Goal: Task Accomplishment & Management: Manage account settings

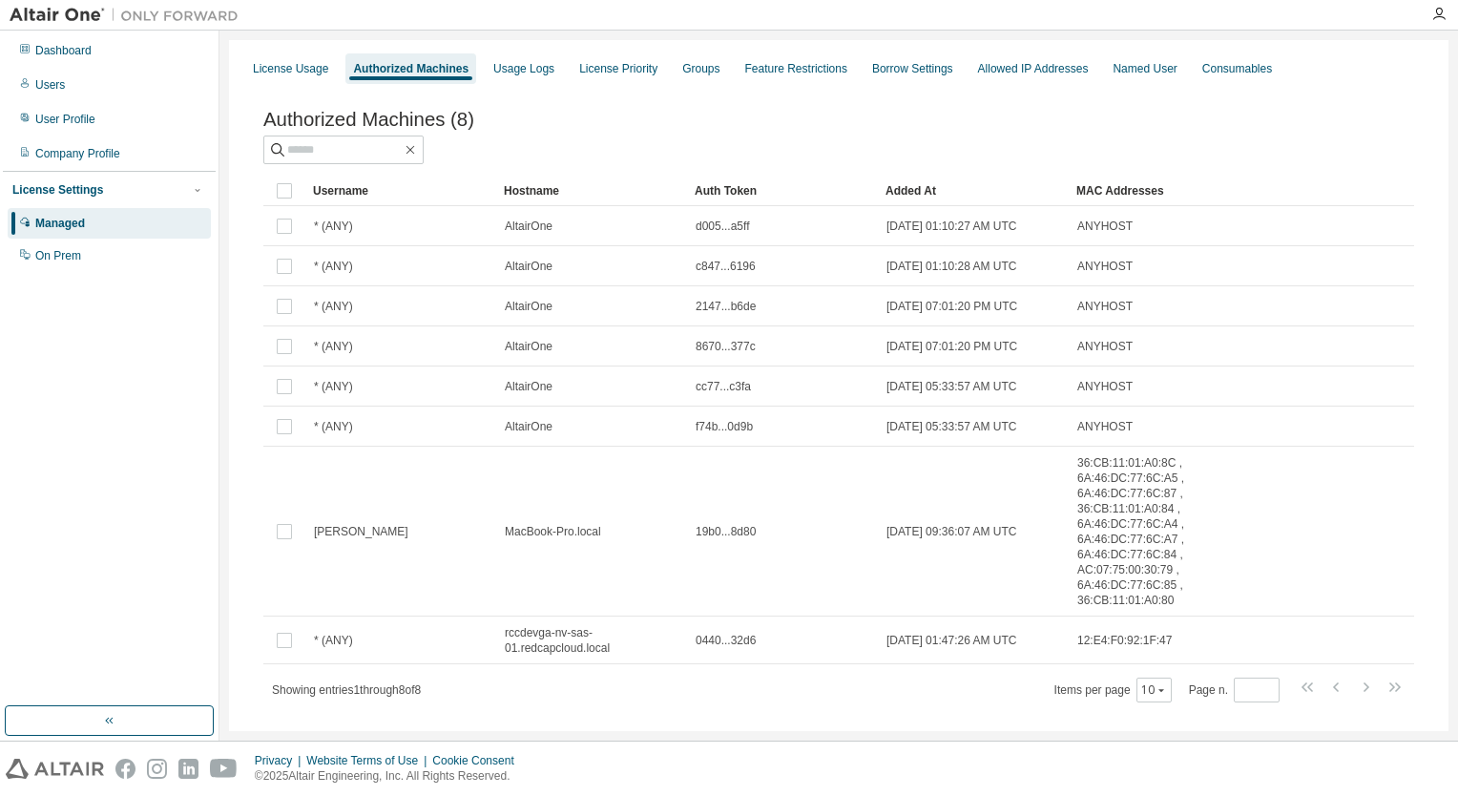
click at [73, 220] on div "Managed" at bounding box center [60, 223] width 50 height 15
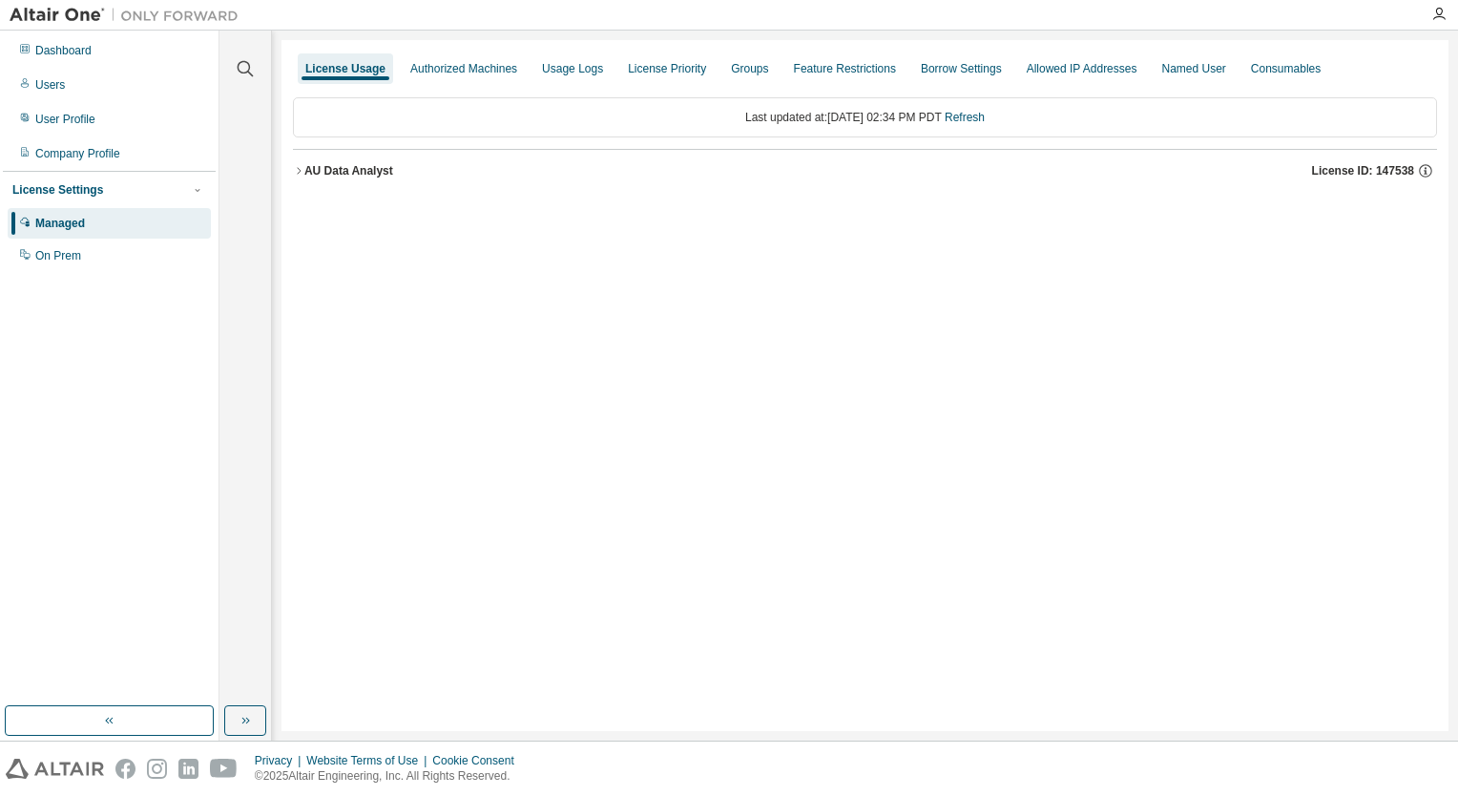
click at [341, 175] on div "AU Data Analyst" at bounding box center [348, 170] width 89 height 15
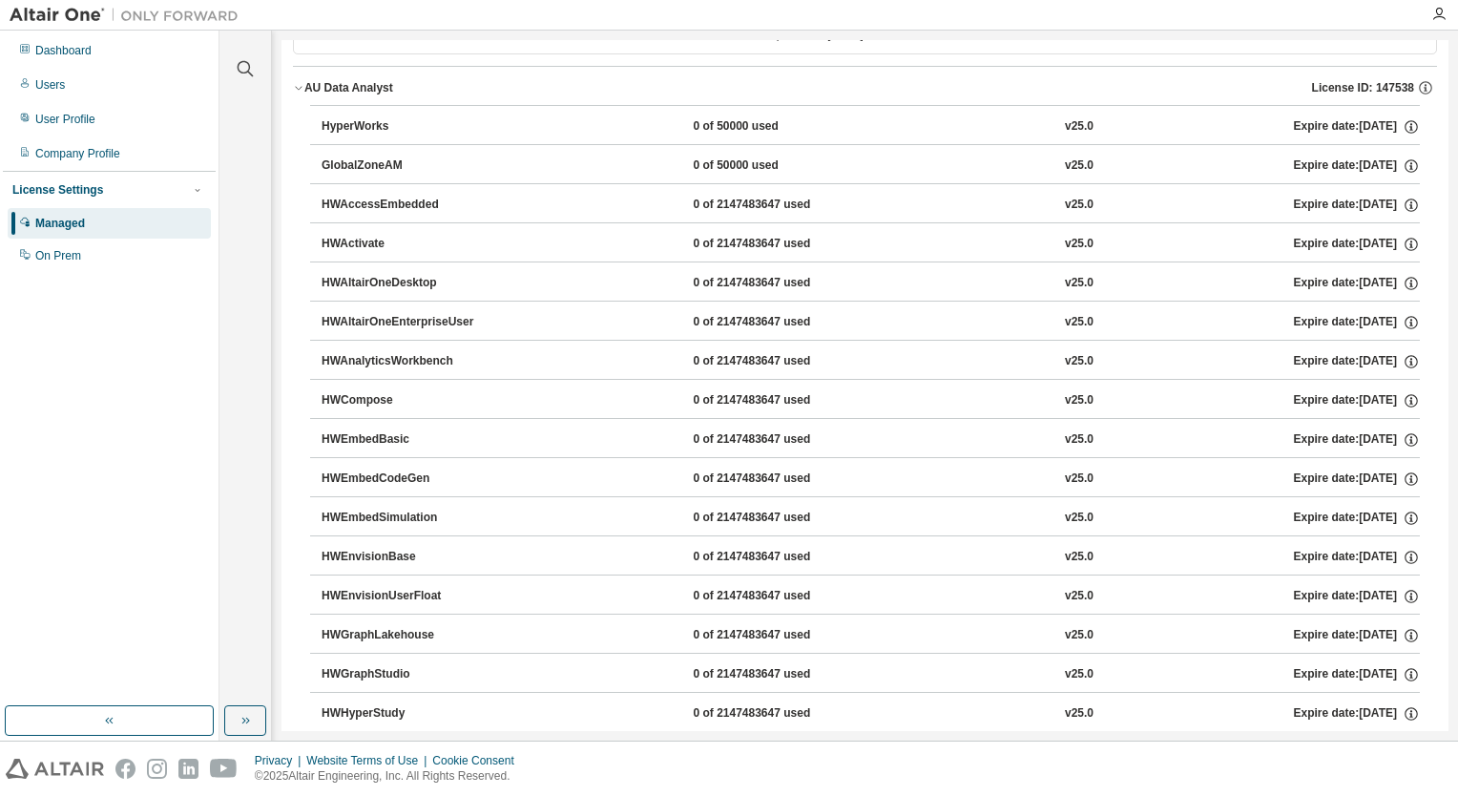
scroll to position [95, 0]
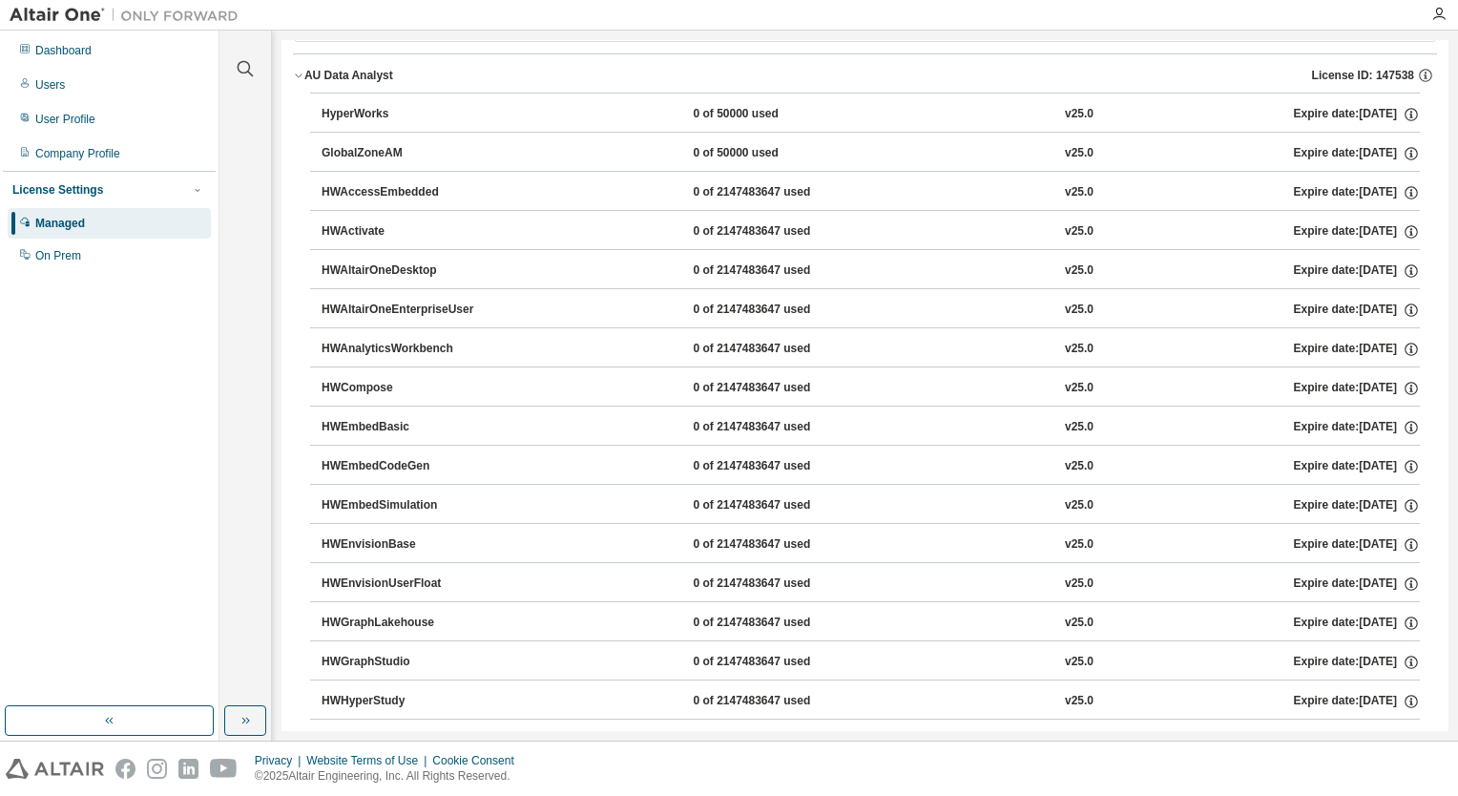
click at [367, 146] on div "GlobalZoneAM" at bounding box center [408, 153] width 172 height 17
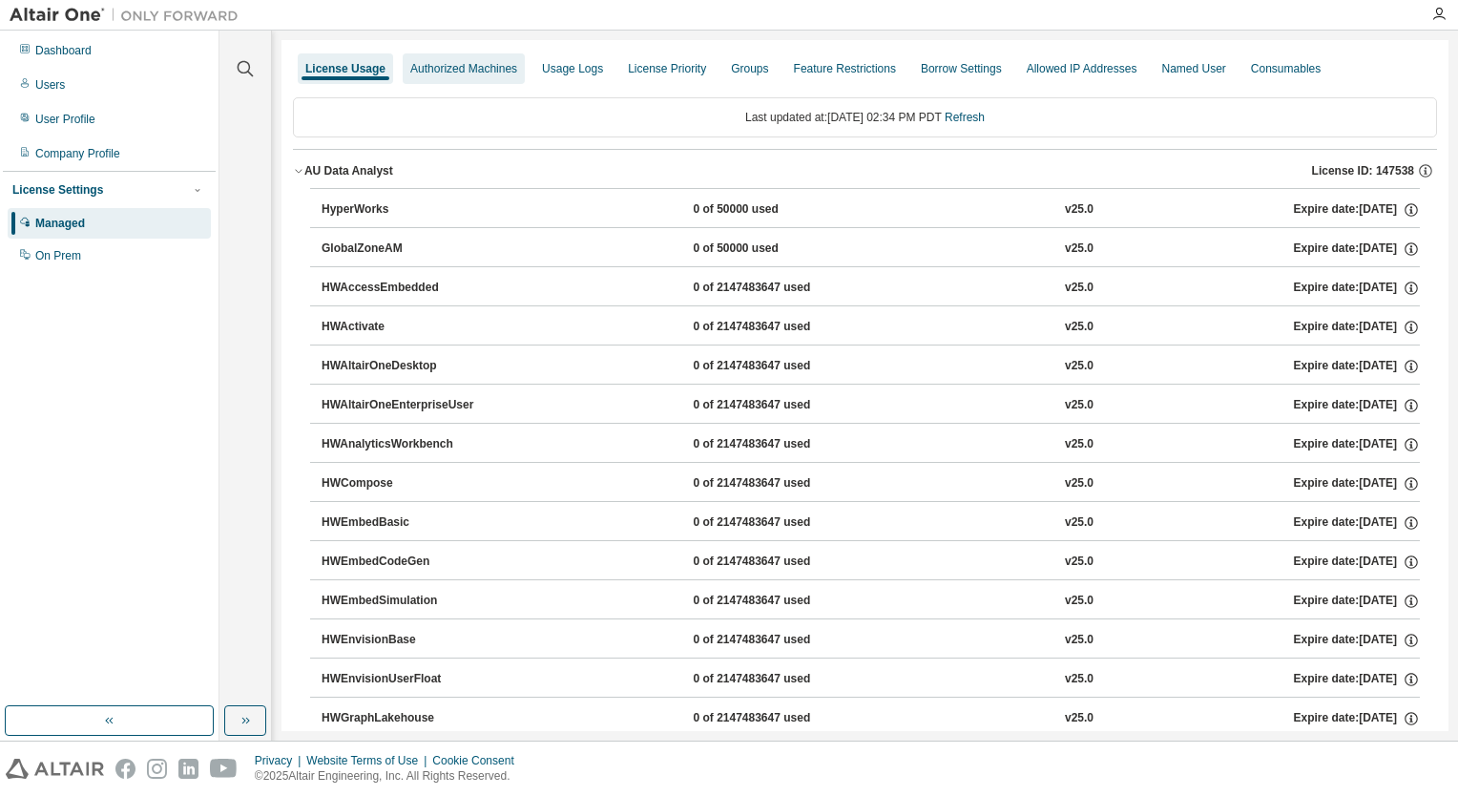
click at [498, 65] on div "Authorized Machines" at bounding box center [463, 68] width 107 height 15
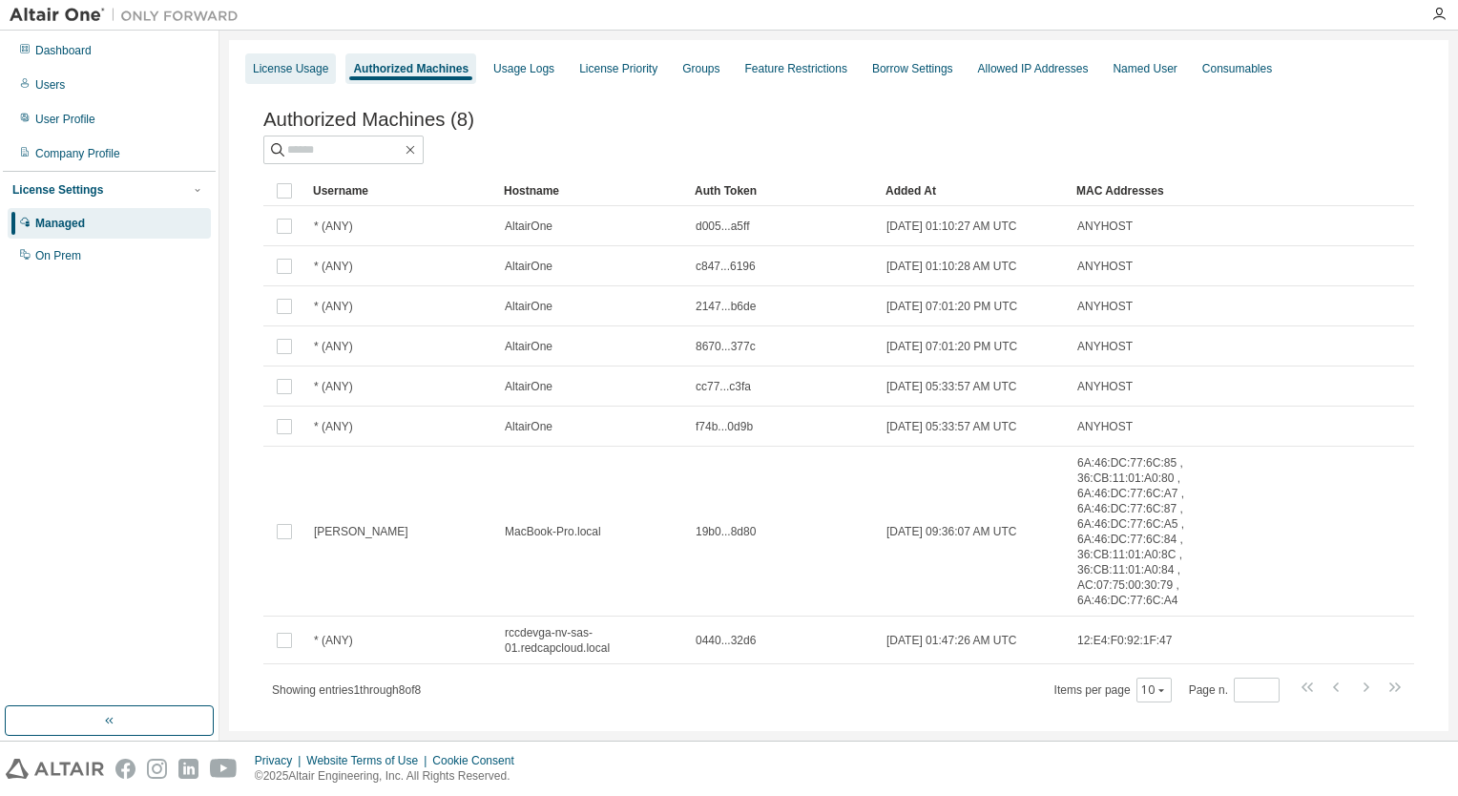
click at [283, 63] on div "License Usage" at bounding box center [290, 68] width 75 height 15
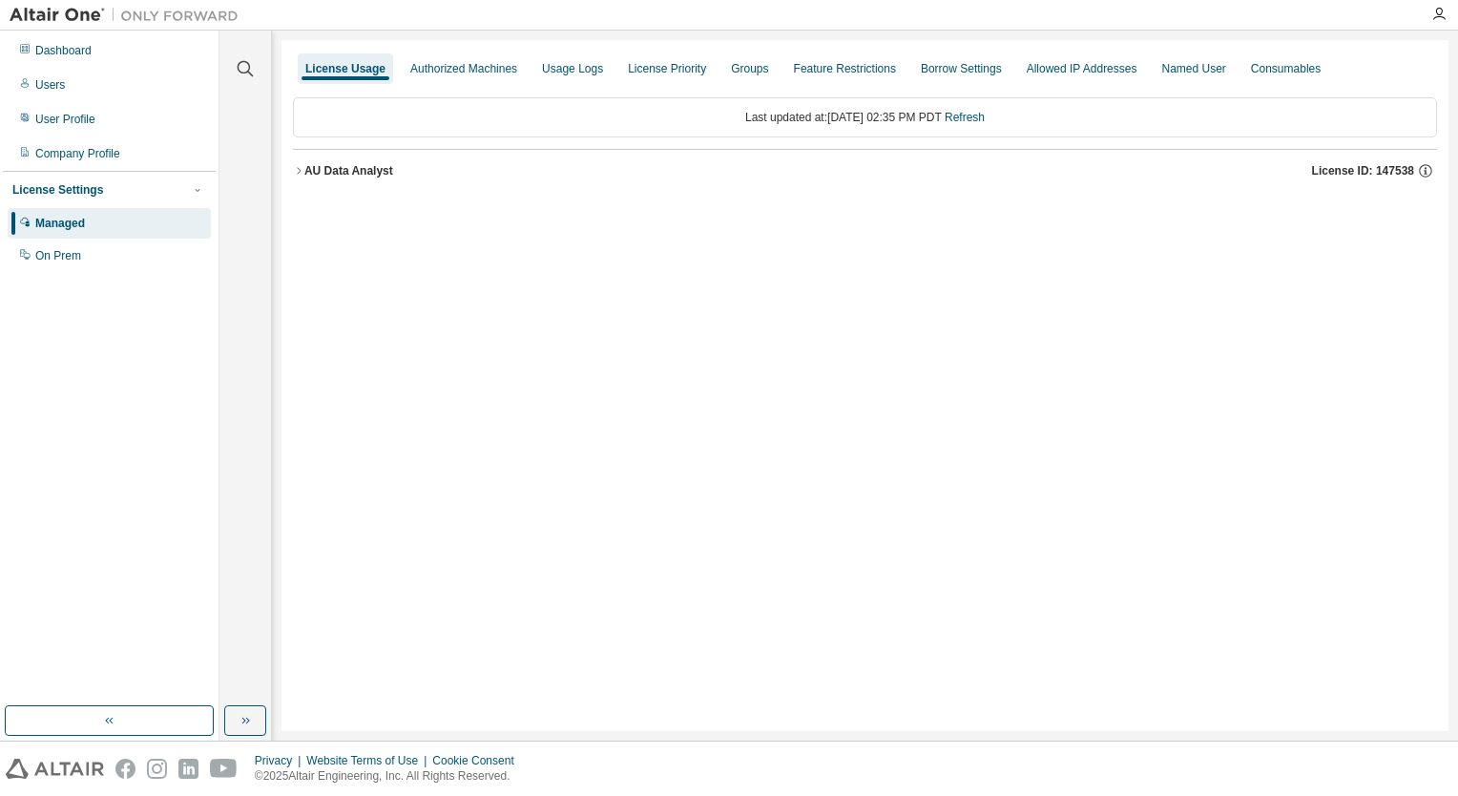
click at [300, 172] on icon "button" at bounding box center [298, 170] width 11 height 11
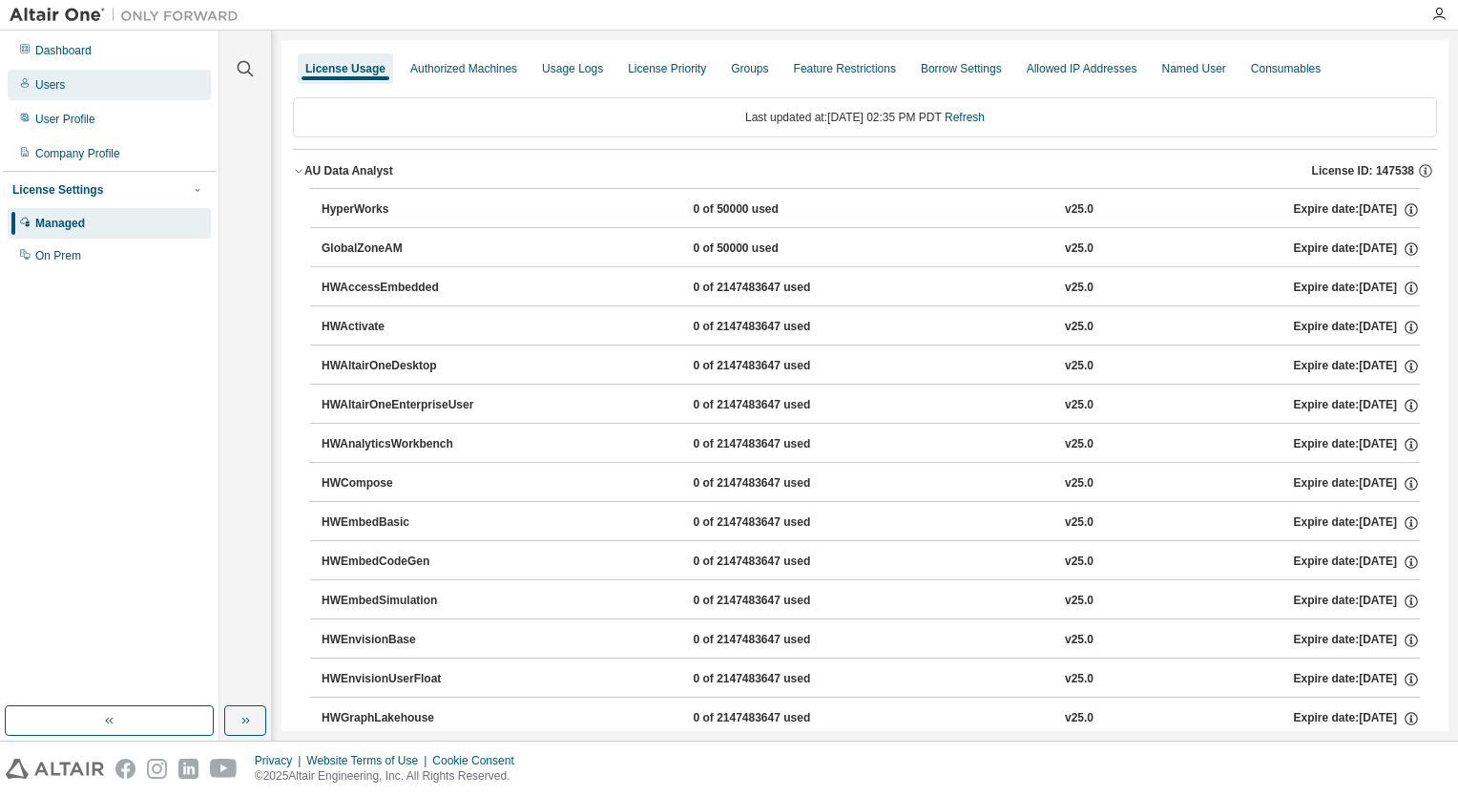
click at [45, 78] on div "Users" at bounding box center [50, 84] width 30 height 15
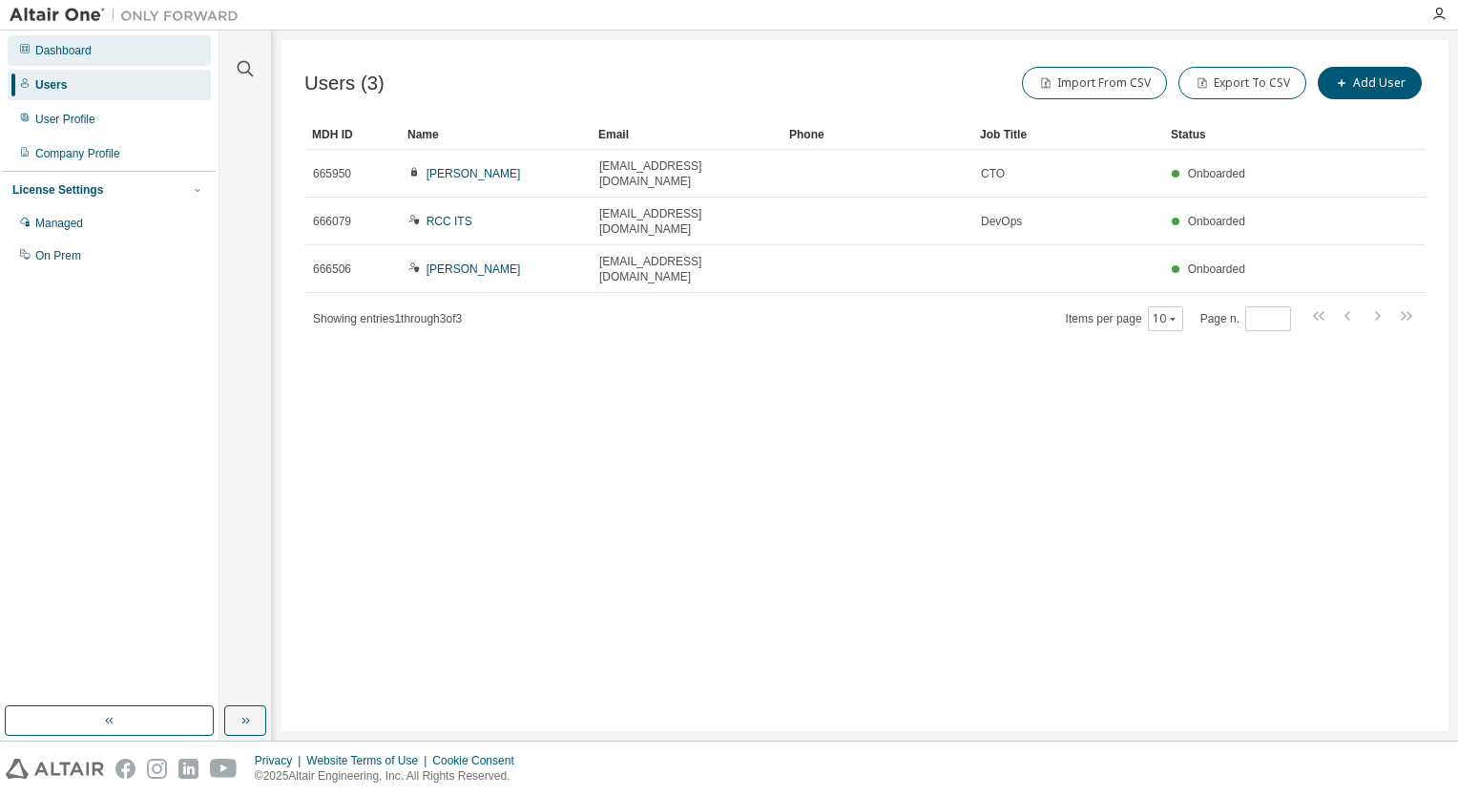
click at [69, 45] on div "Dashboard" at bounding box center [63, 50] width 56 height 15
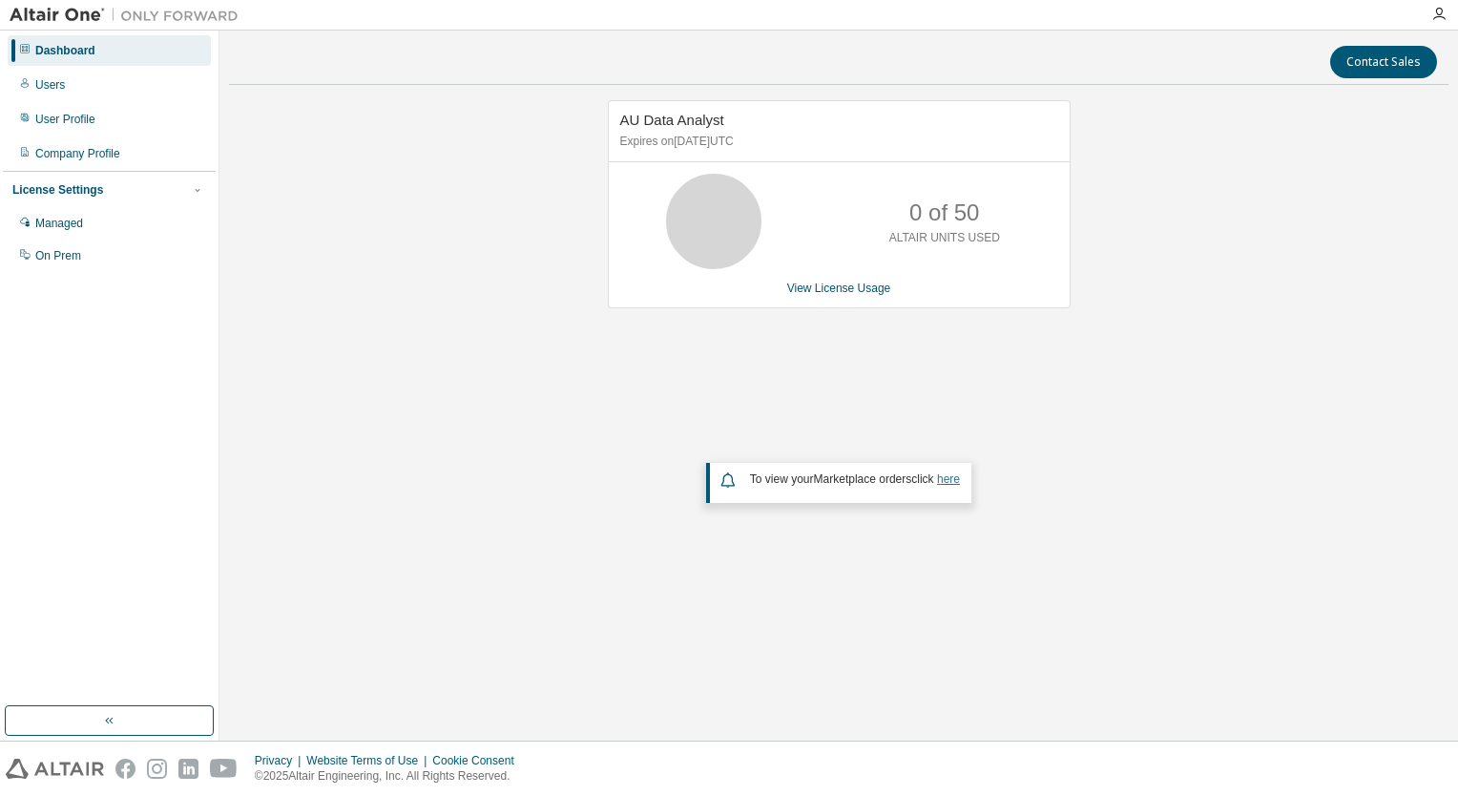
click at [960, 483] on link "here" at bounding box center [948, 478] width 23 height 13
click at [1437, 17] on icon "button" at bounding box center [1438, 14] width 15 height 15
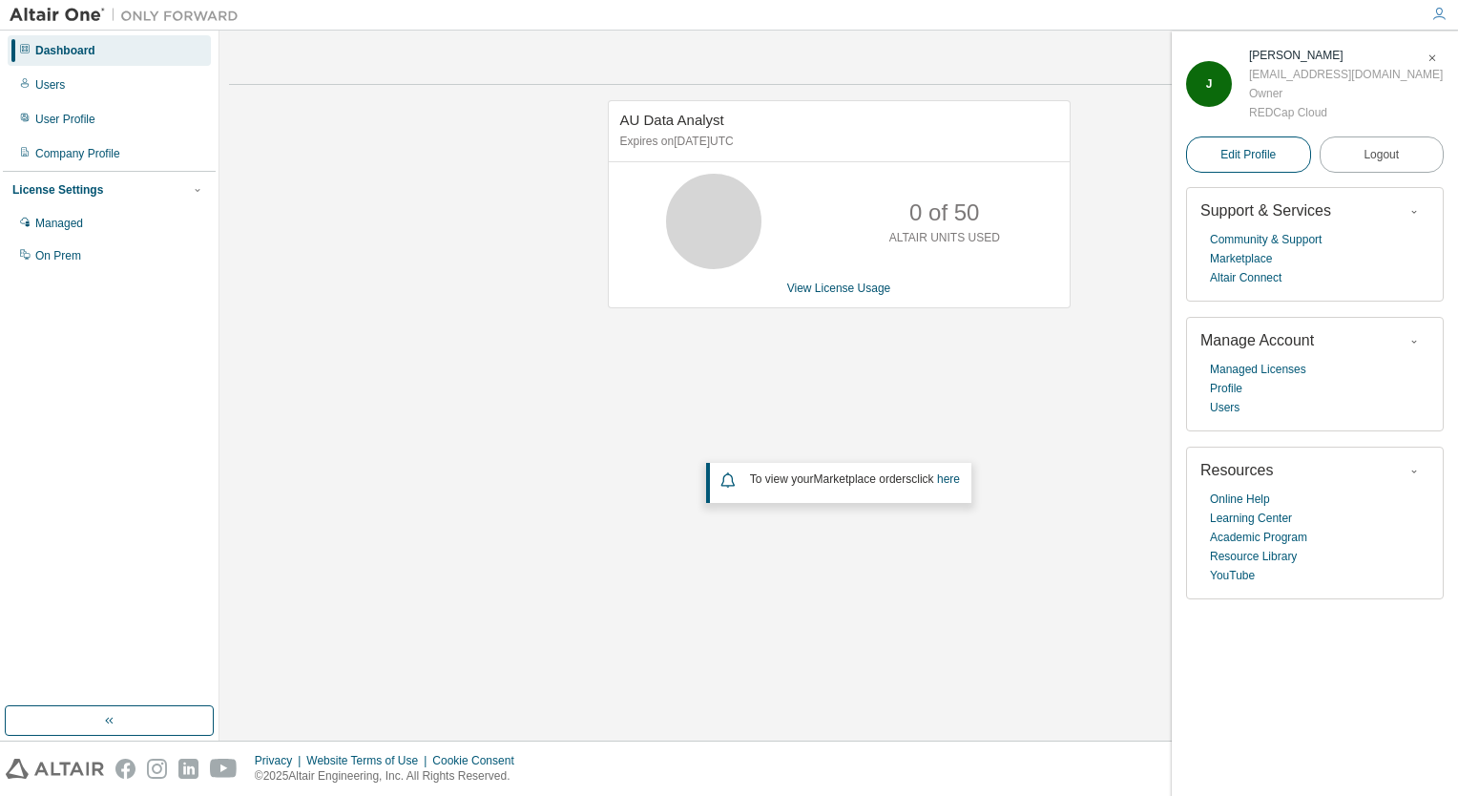
click at [1270, 162] on span "Edit Profile" at bounding box center [1247, 154] width 55 height 19
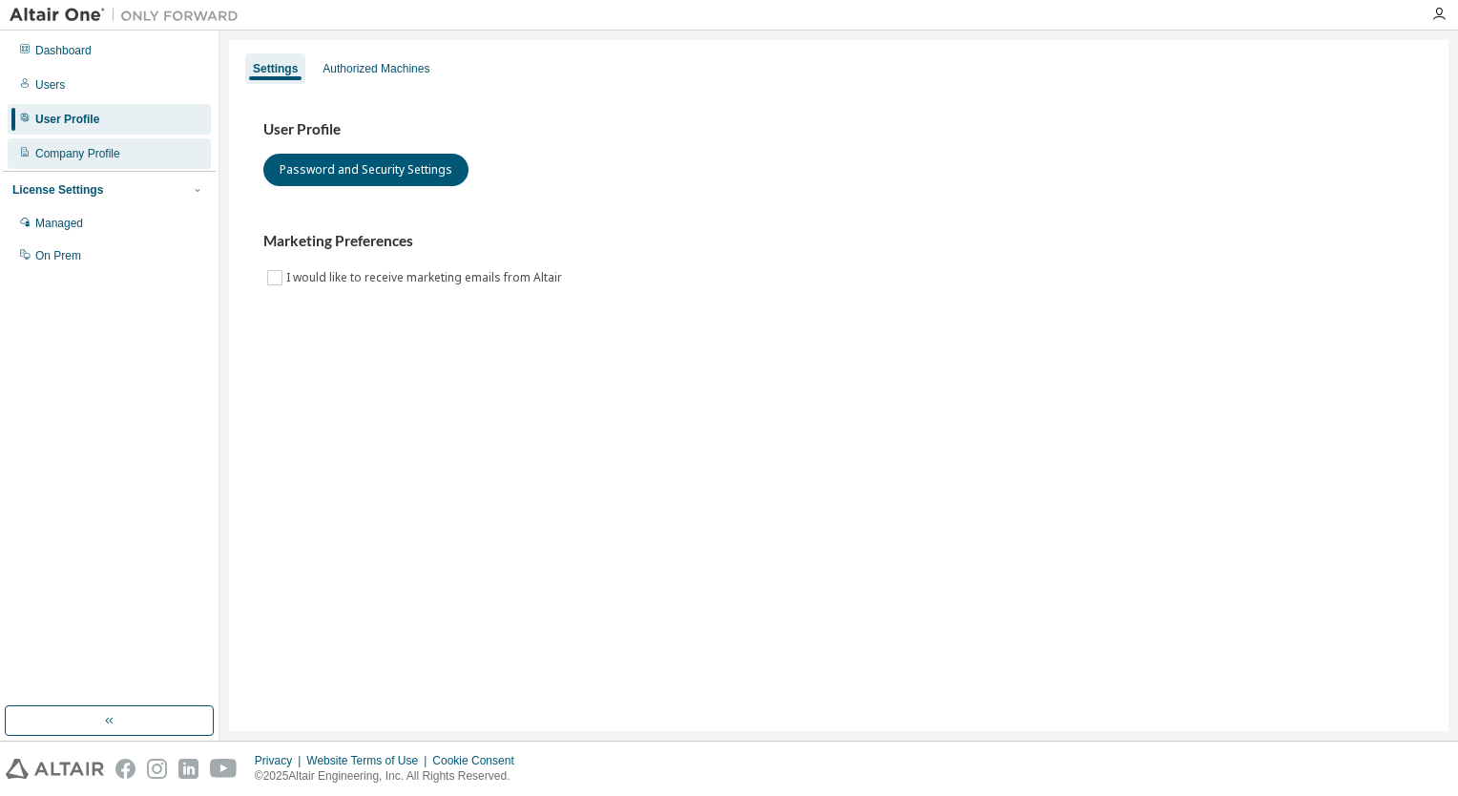
click at [104, 156] on div "Company Profile" at bounding box center [77, 153] width 85 height 15
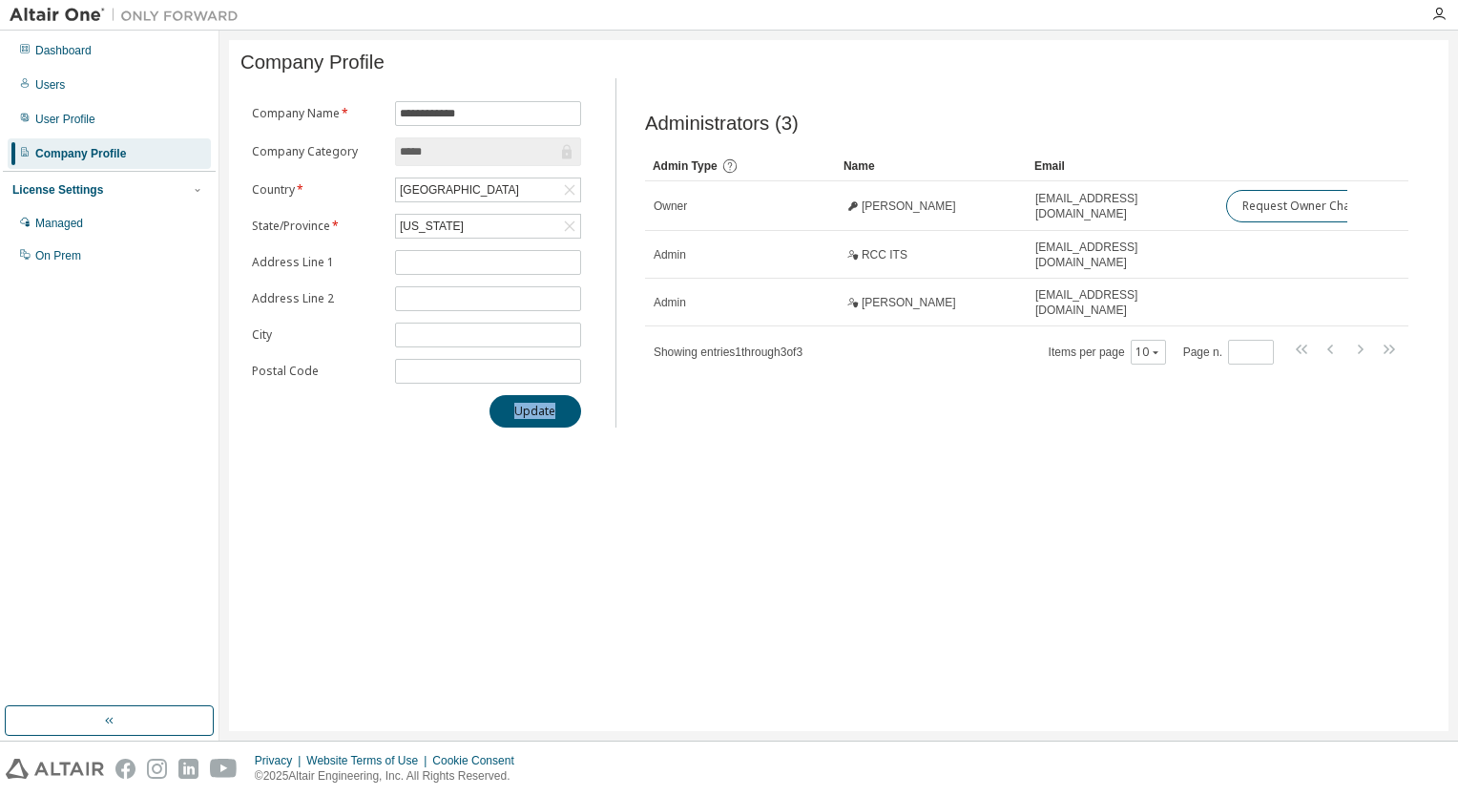
drag, startPoint x: 496, startPoint y: 734, endPoint x: 661, endPoint y: 734, distance: 165.1
click at [661, 734] on div "**********" at bounding box center [838, 386] width 1239 height 710
click at [57, 79] on div "Users" at bounding box center [50, 84] width 30 height 15
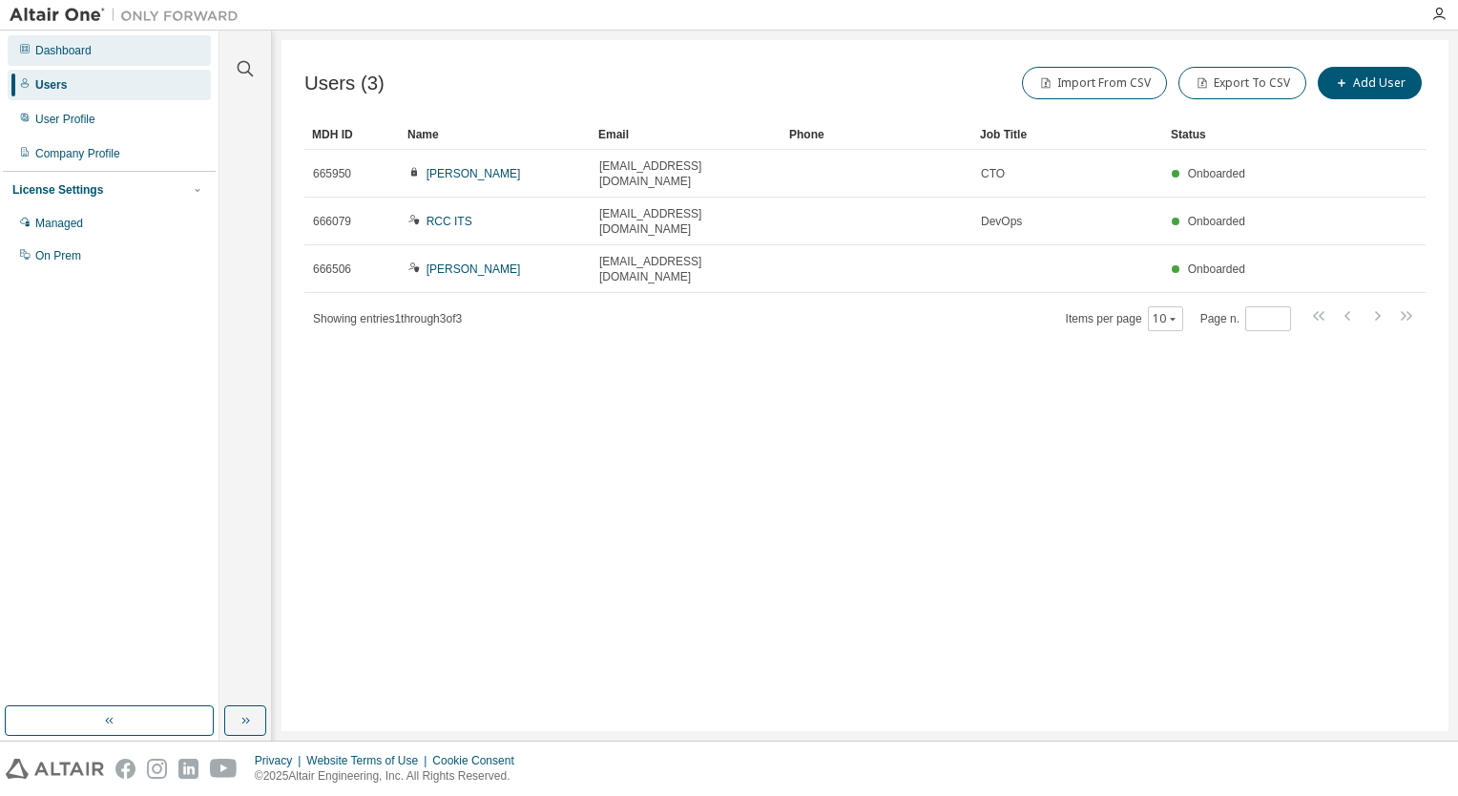
click at [60, 54] on div "Dashboard" at bounding box center [63, 50] width 56 height 15
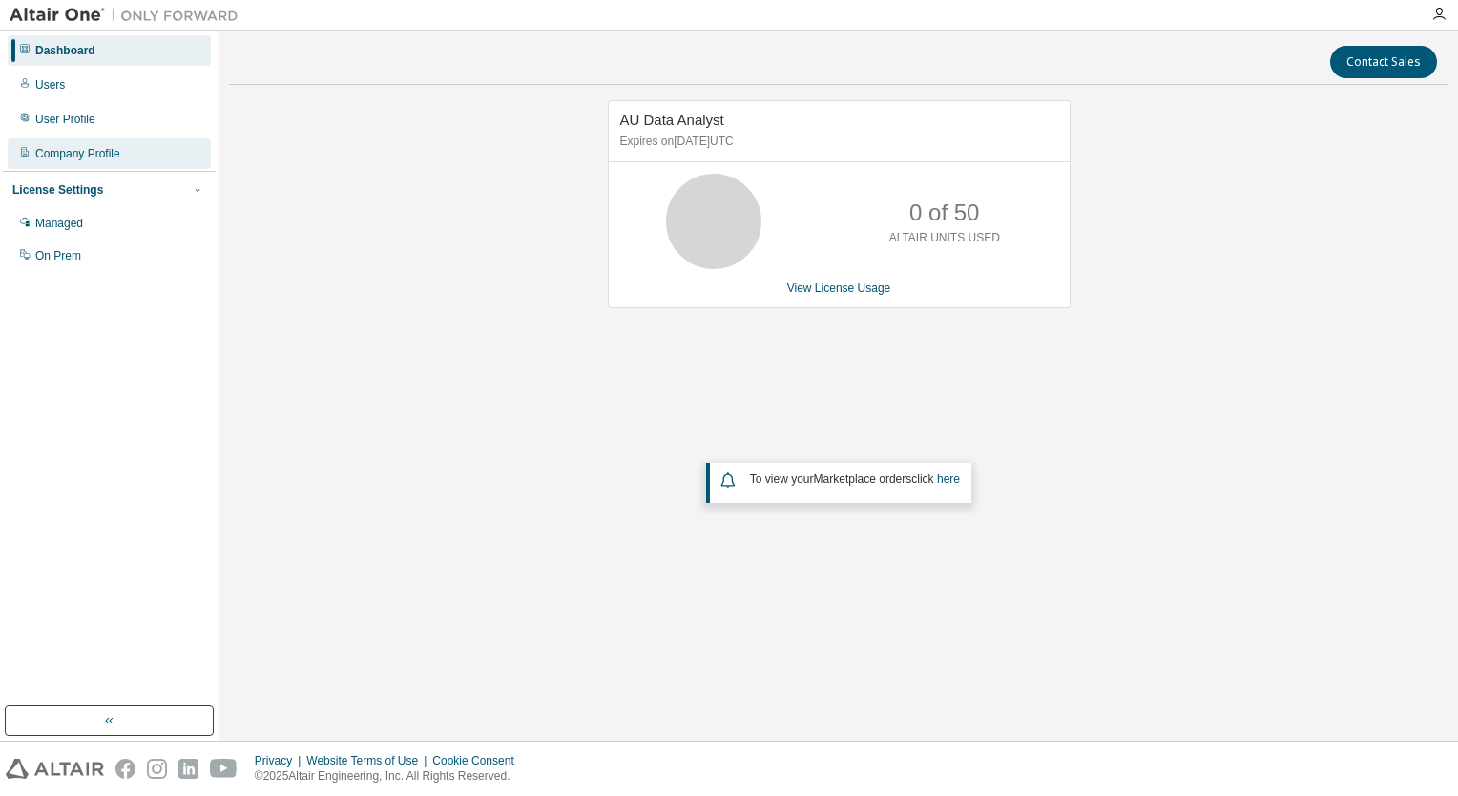
click at [60, 146] on div "Company Profile" at bounding box center [77, 153] width 85 height 15
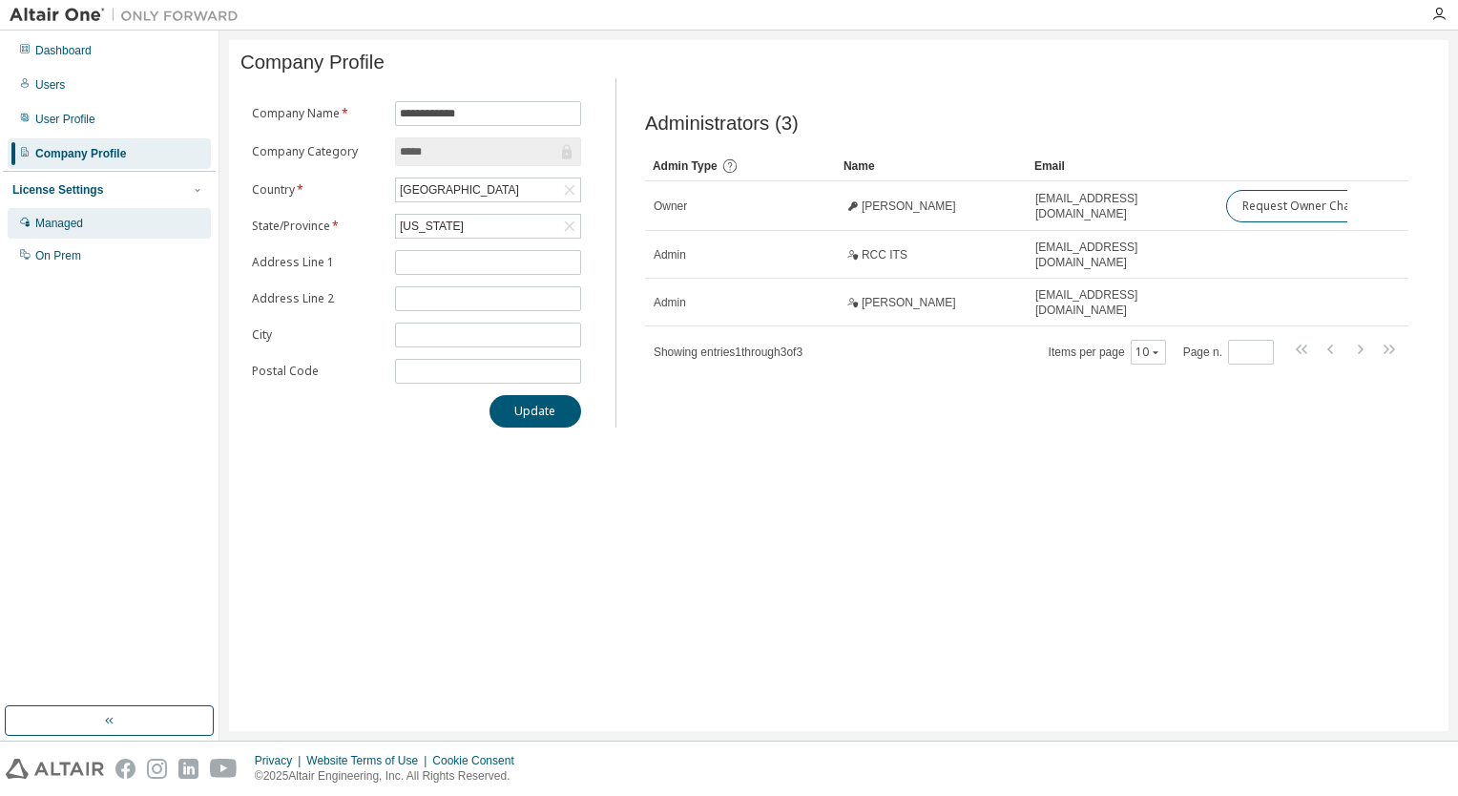
click at [58, 216] on div "Managed" at bounding box center [59, 223] width 48 height 15
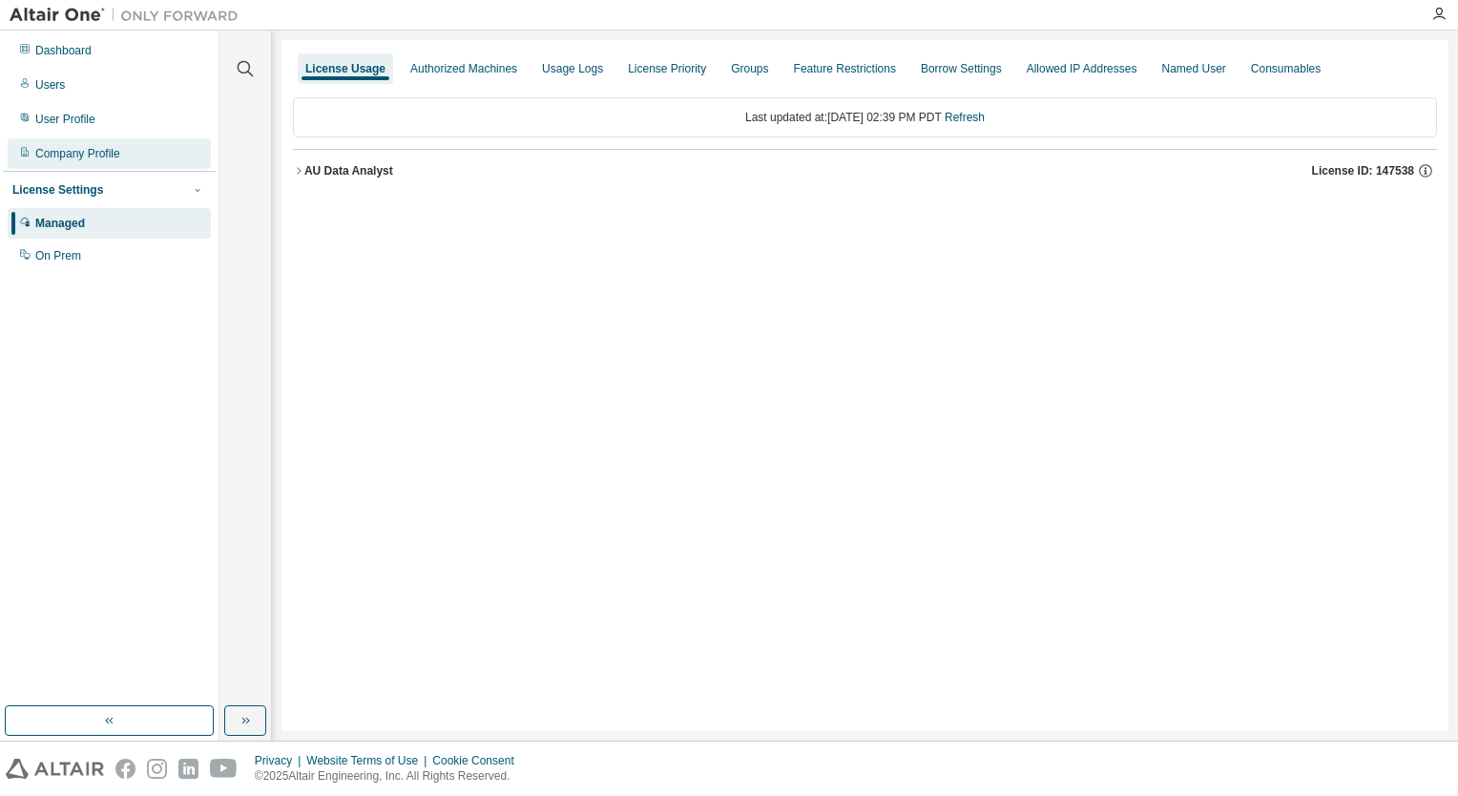
click at [56, 149] on div "Company Profile" at bounding box center [77, 153] width 85 height 15
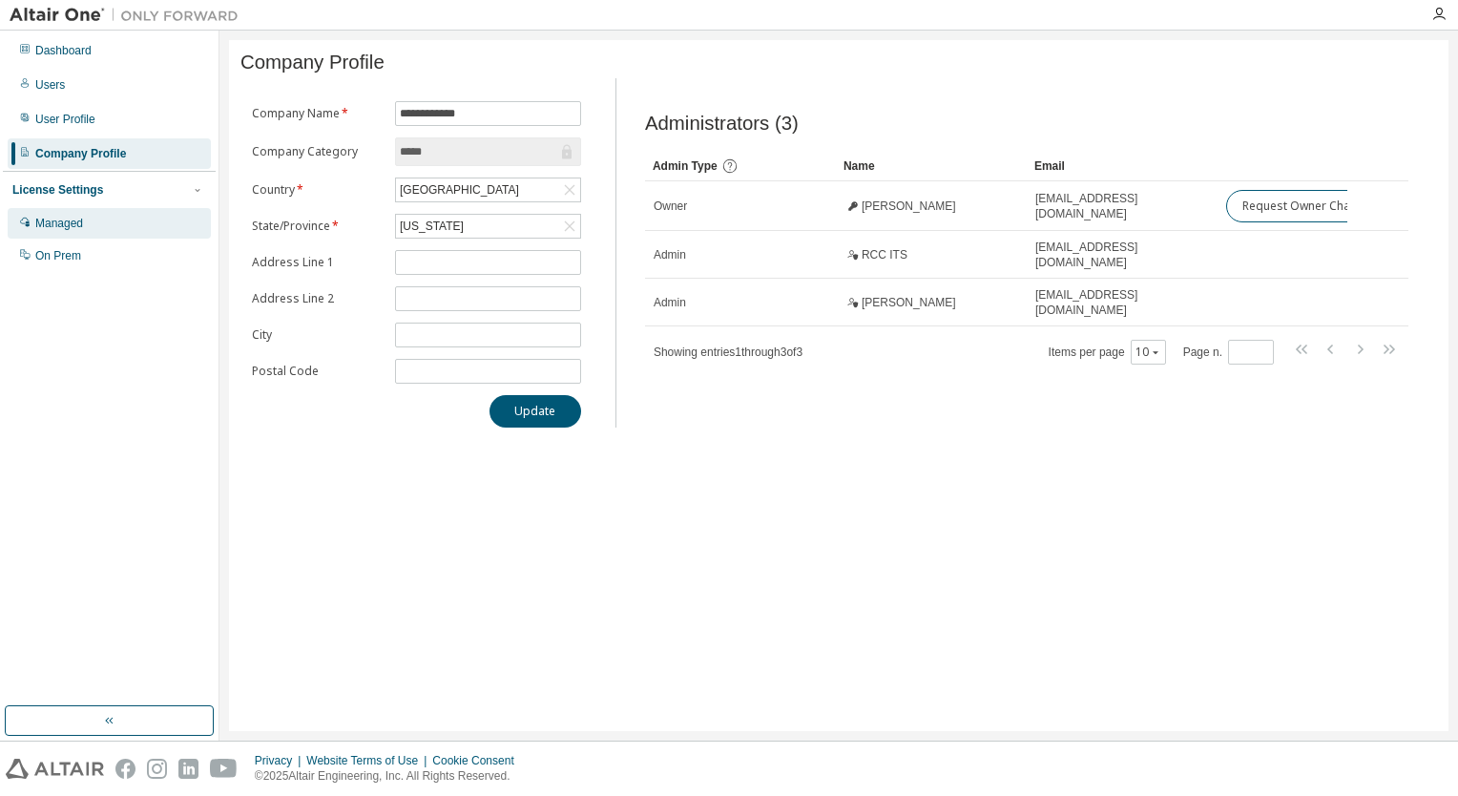
click at [60, 212] on div "Managed" at bounding box center [109, 223] width 203 height 31
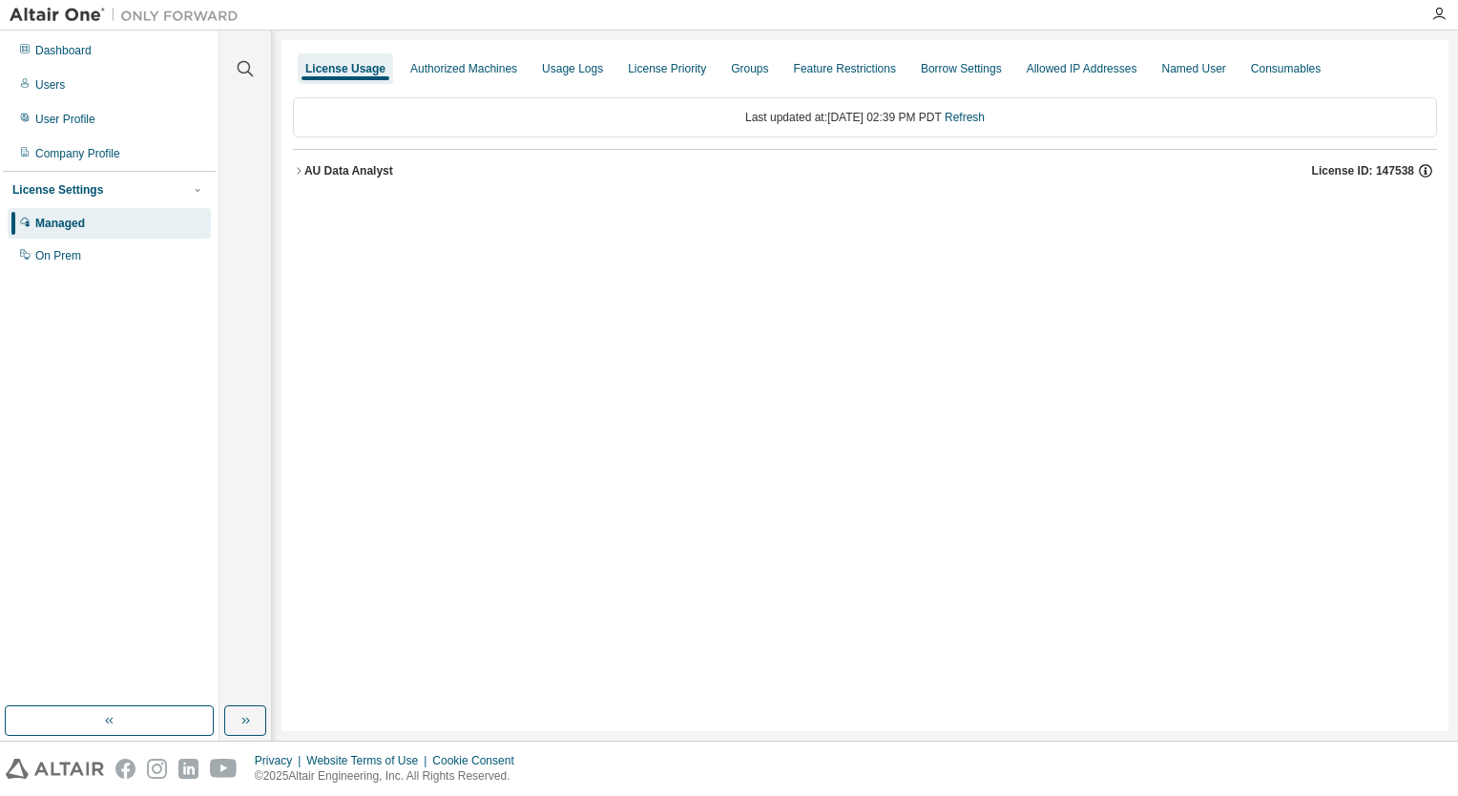
click at [1426, 170] on icon "button" at bounding box center [1425, 172] width 3 height 5
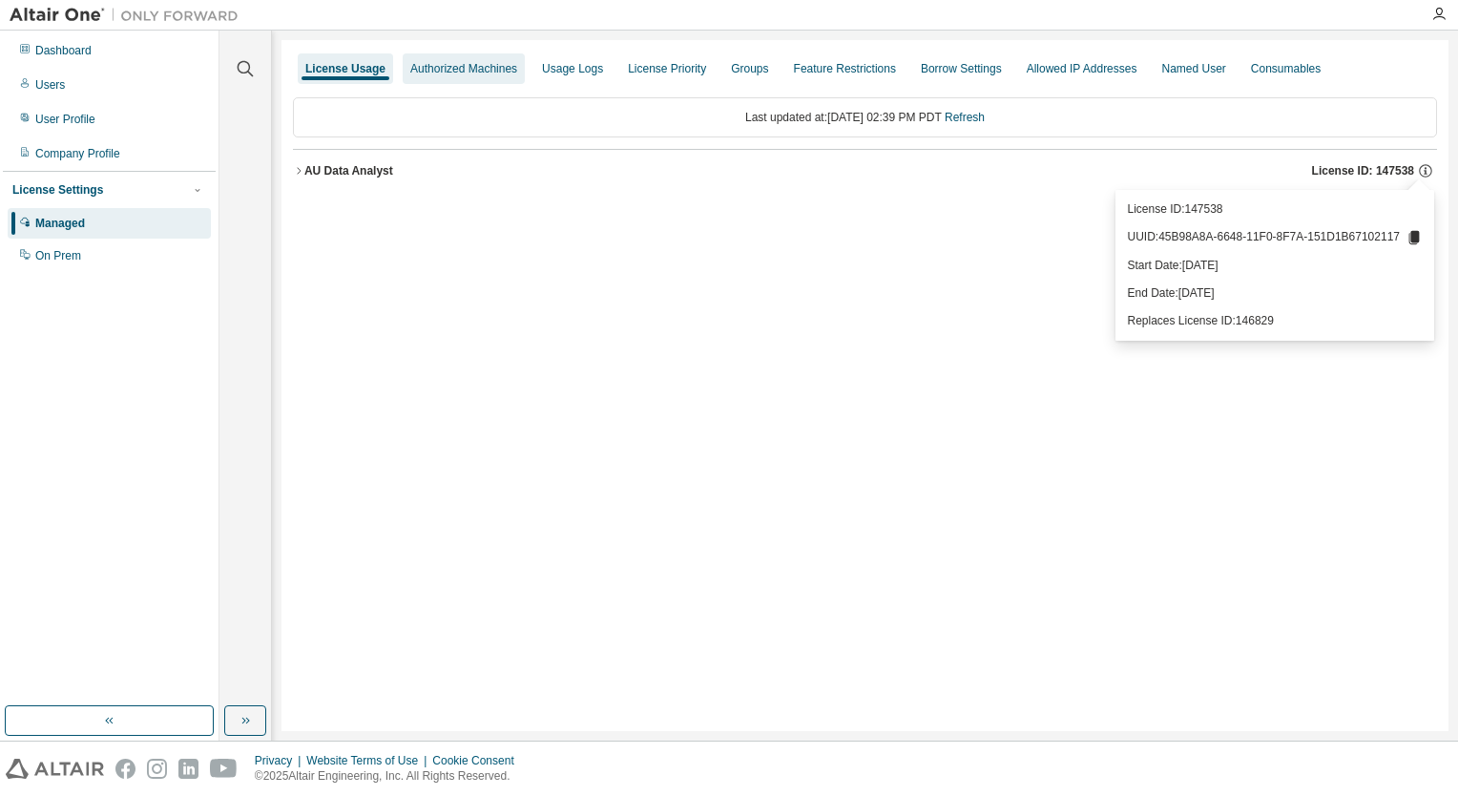
click at [447, 68] on div "Authorized Machines" at bounding box center [463, 68] width 107 height 15
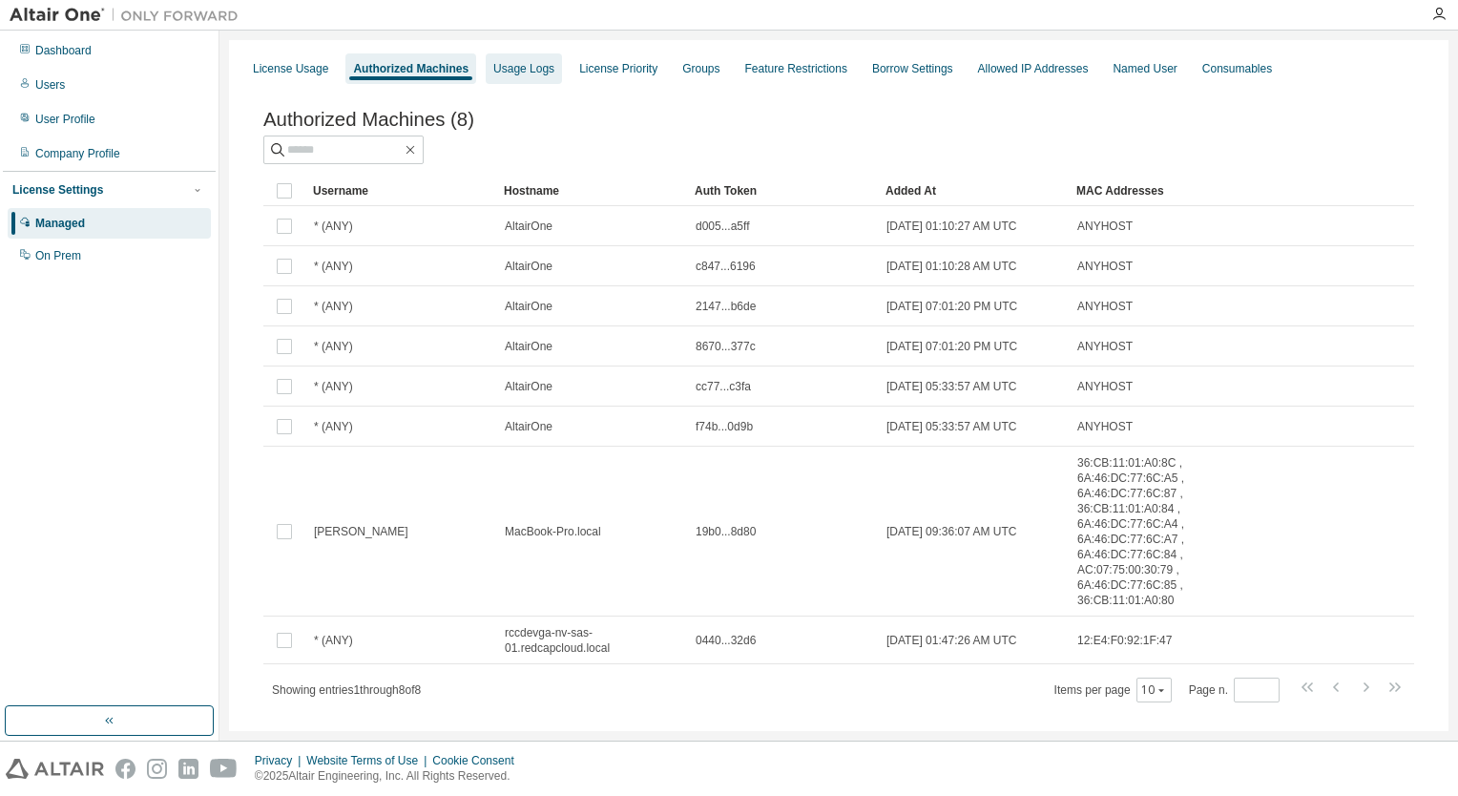
click at [557, 83] on div "Usage Logs" at bounding box center [524, 68] width 76 height 31
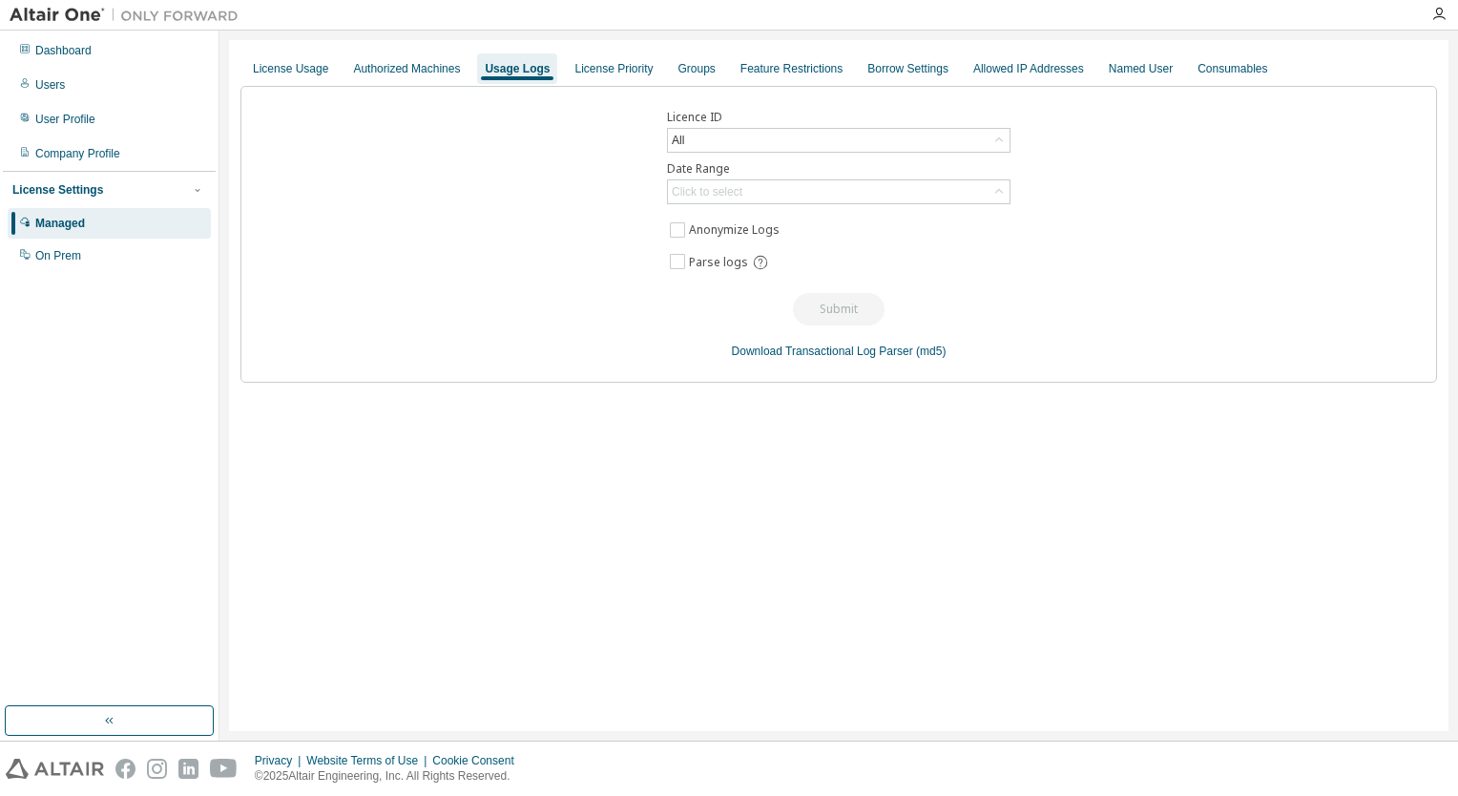
click at [640, 85] on div "License Usage Authorized Machines Usage Logs License Priority Groups Feature Re…" at bounding box center [838, 69] width 1197 height 34
click at [640, 74] on div "License Priority" at bounding box center [613, 68] width 78 height 15
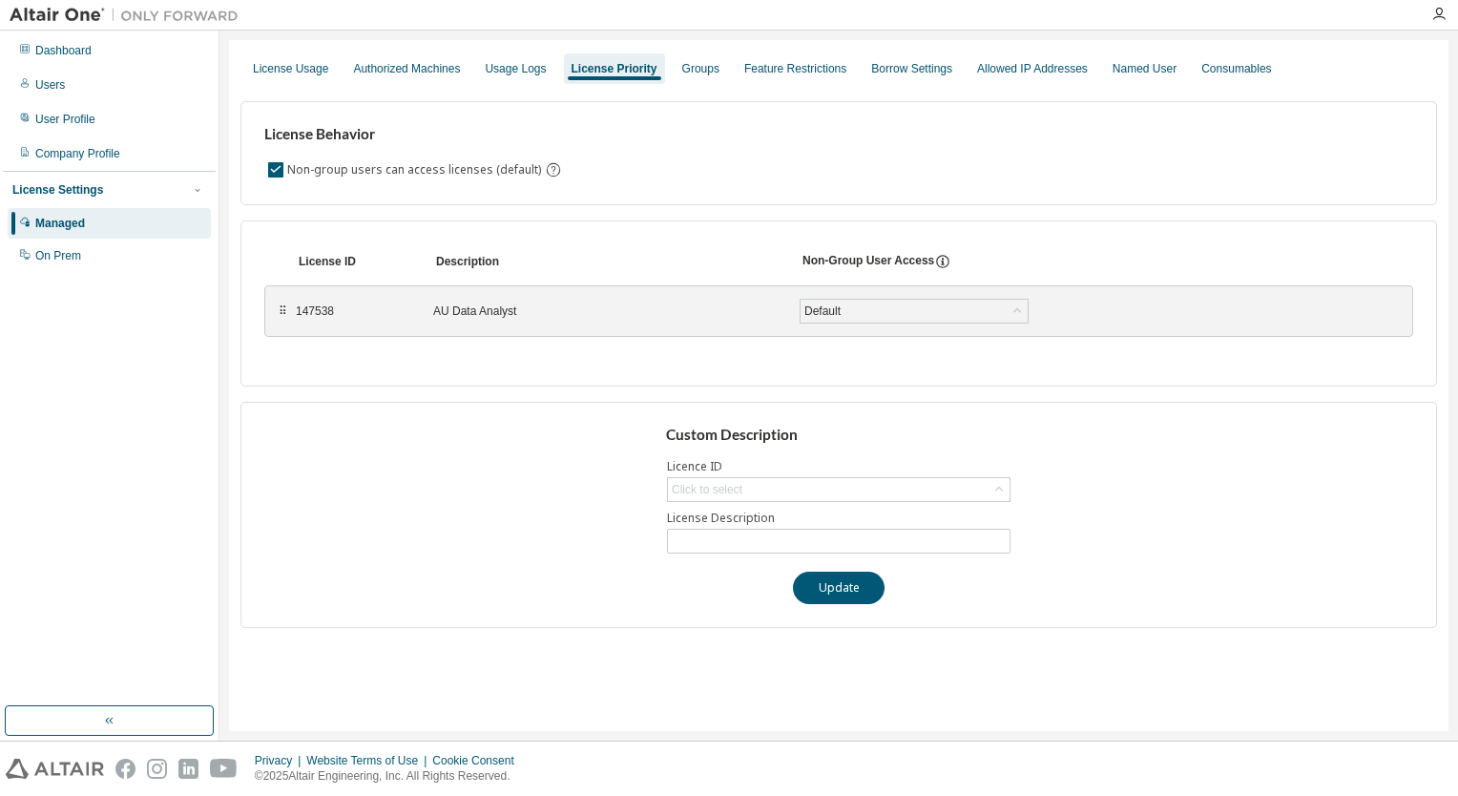
click at [281, 317] on div "⠿" at bounding box center [282, 310] width 11 height 15
click at [706, 70] on div "Groups" at bounding box center [700, 68] width 37 height 15
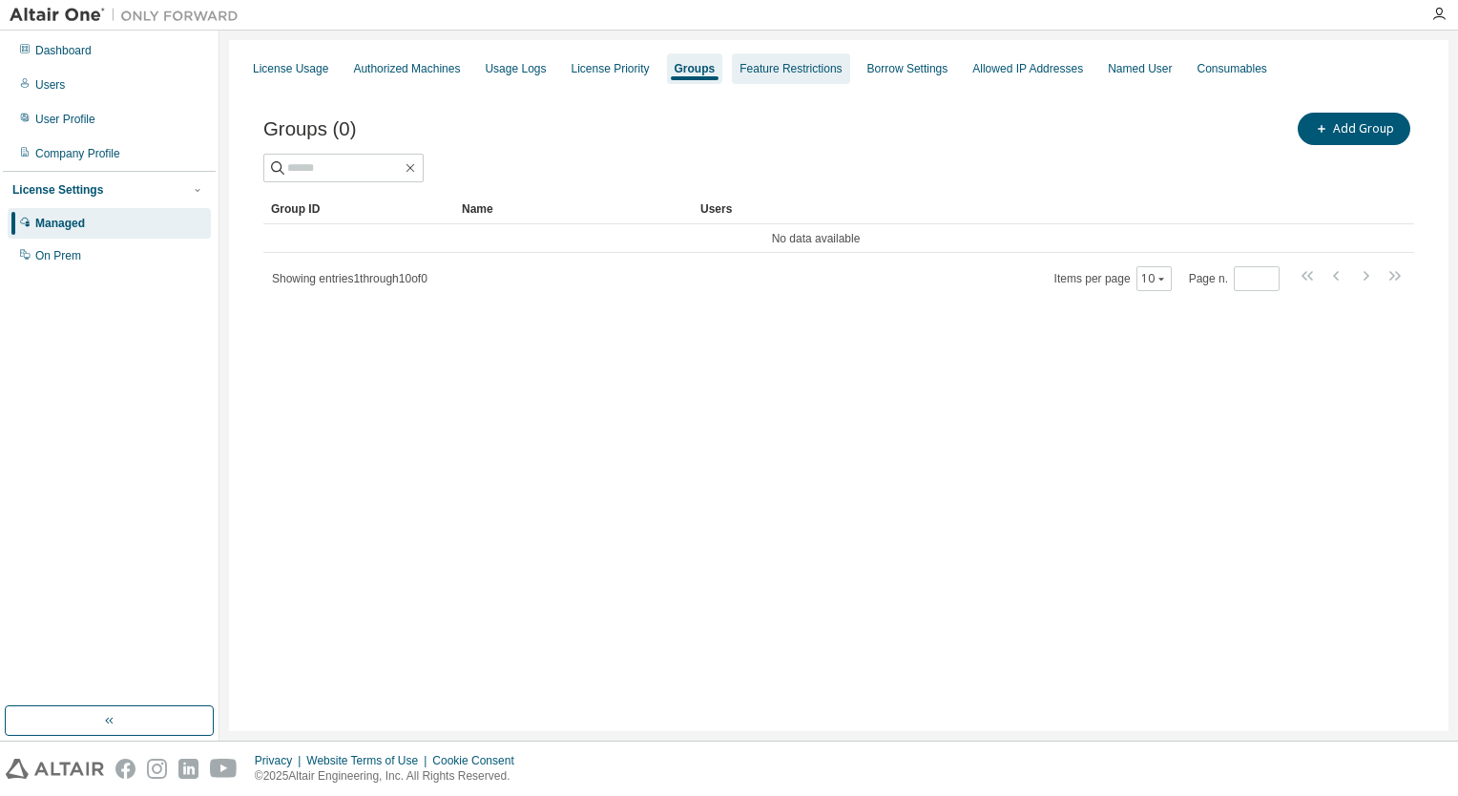
click at [786, 69] on div "Feature Restrictions" at bounding box center [790, 68] width 102 height 15
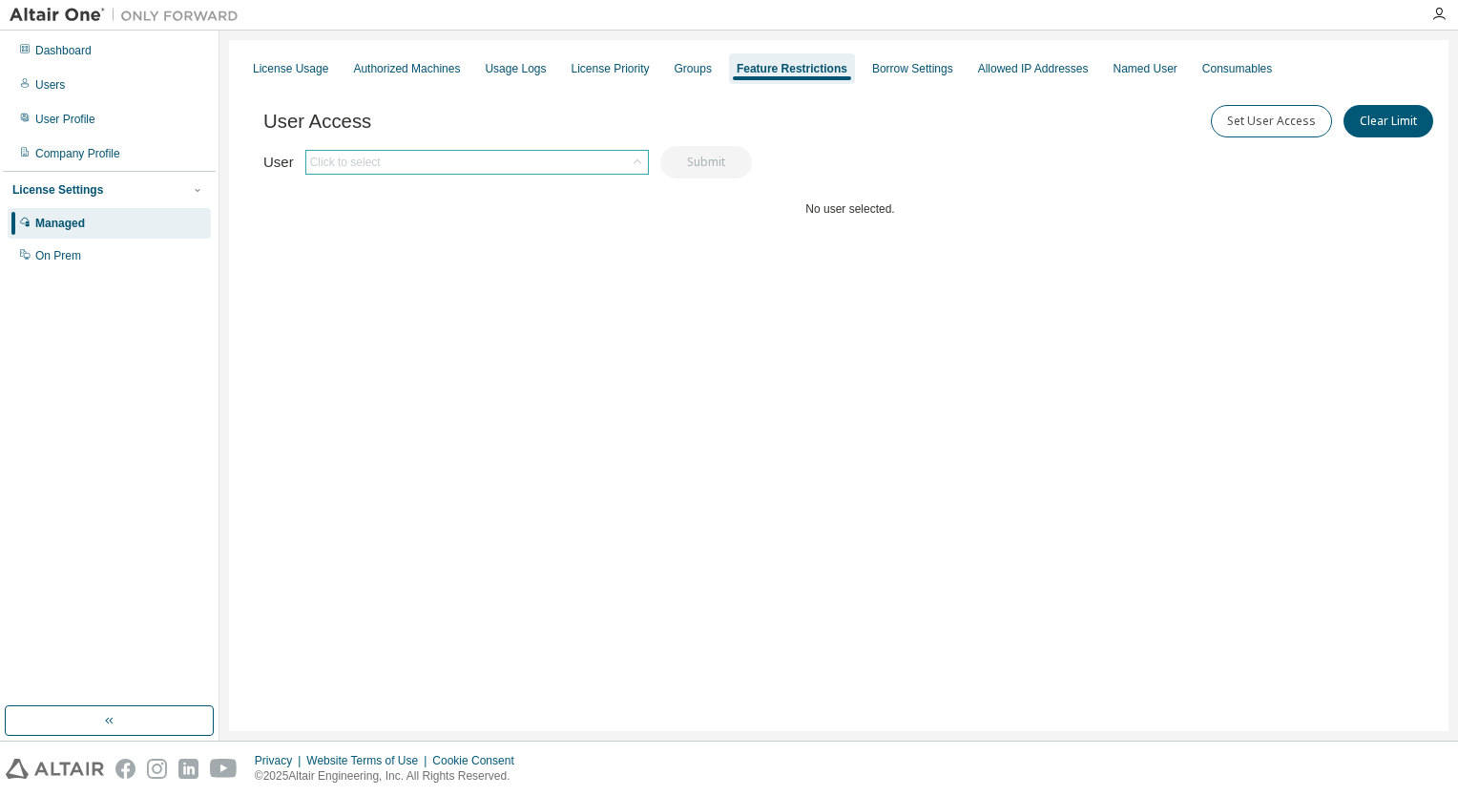
click at [480, 156] on div "Click to select" at bounding box center [477, 162] width 342 height 23
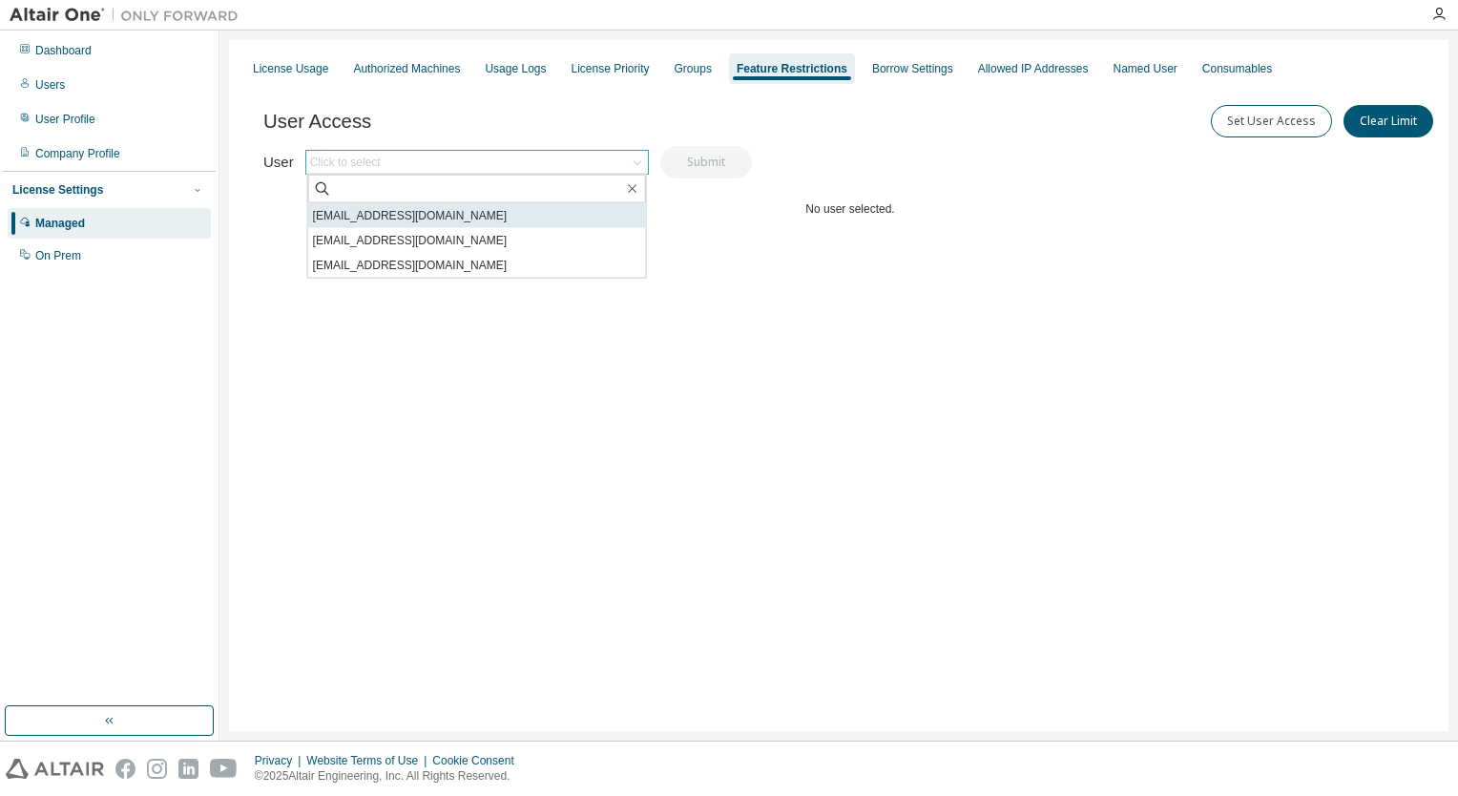
click at [434, 205] on li "[EMAIL_ADDRESS][DOMAIN_NAME]" at bounding box center [477, 215] width 338 height 25
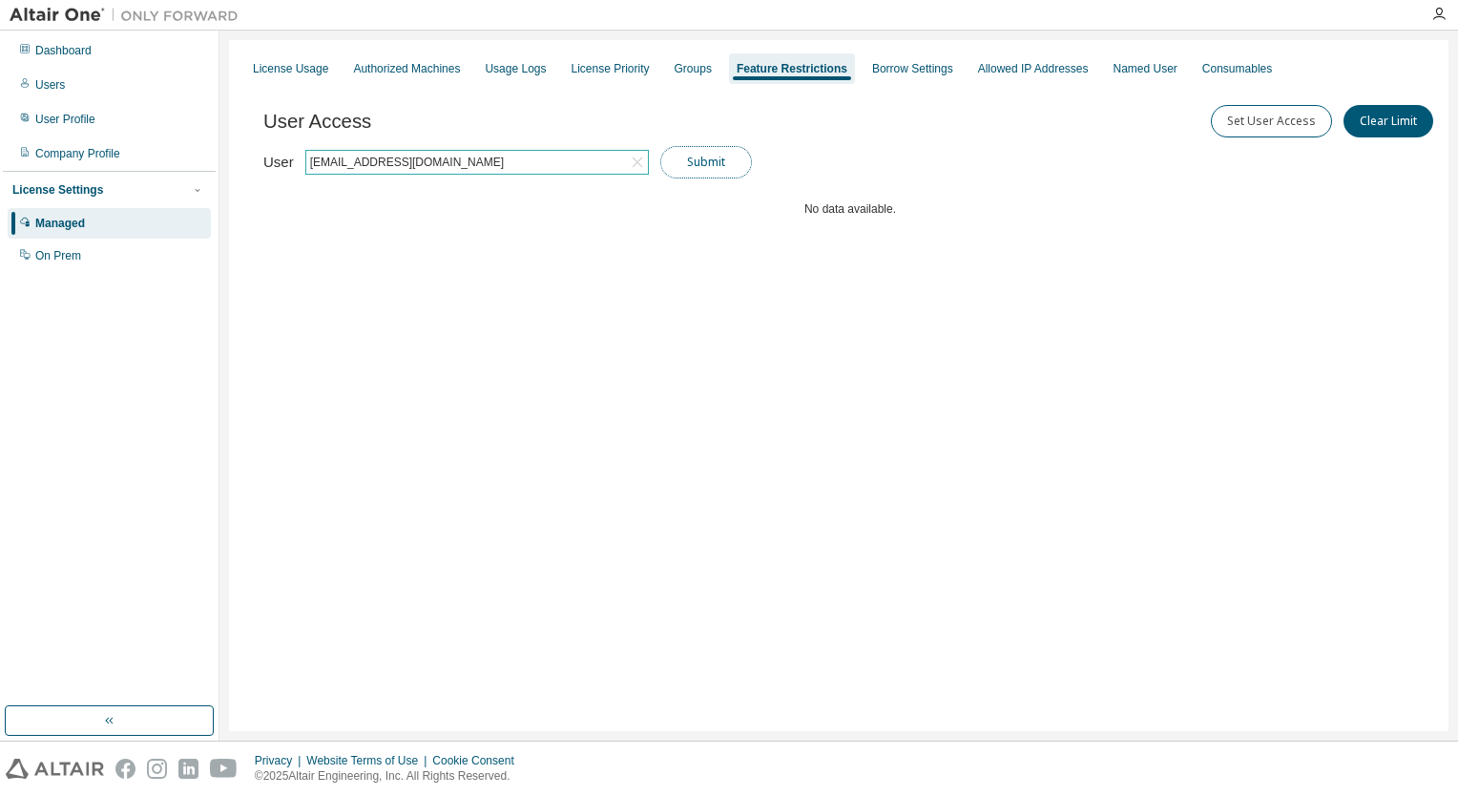
click at [691, 166] on button "Submit" at bounding box center [706, 162] width 92 height 32
click at [710, 152] on button "Submit" at bounding box center [706, 162] width 92 height 32
click at [553, 169] on div "[EMAIL_ADDRESS][DOMAIN_NAME]" at bounding box center [477, 162] width 342 height 23
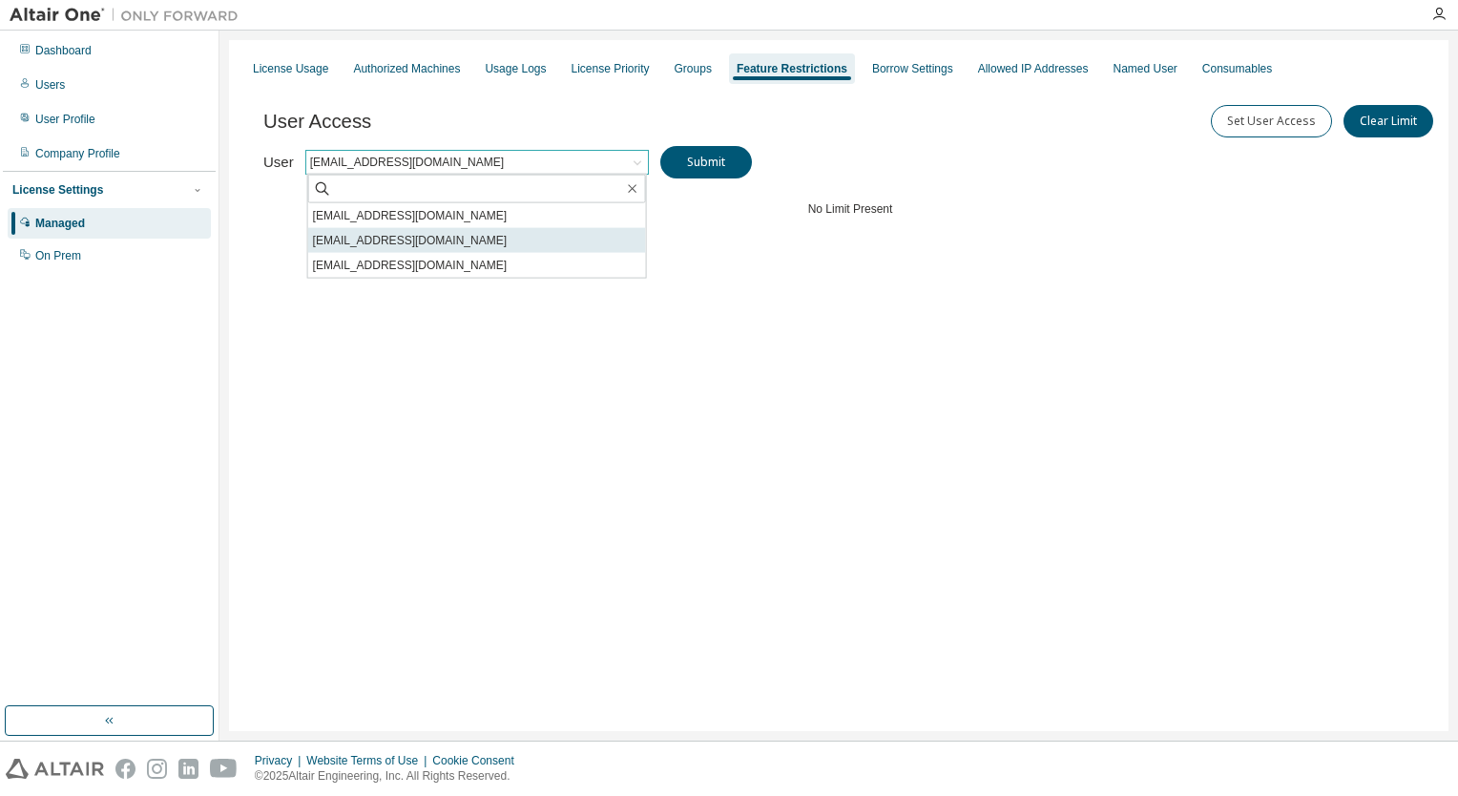
click at [414, 235] on li "[EMAIL_ADDRESS][DOMAIN_NAME]" at bounding box center [477, 240] width 338 height 25
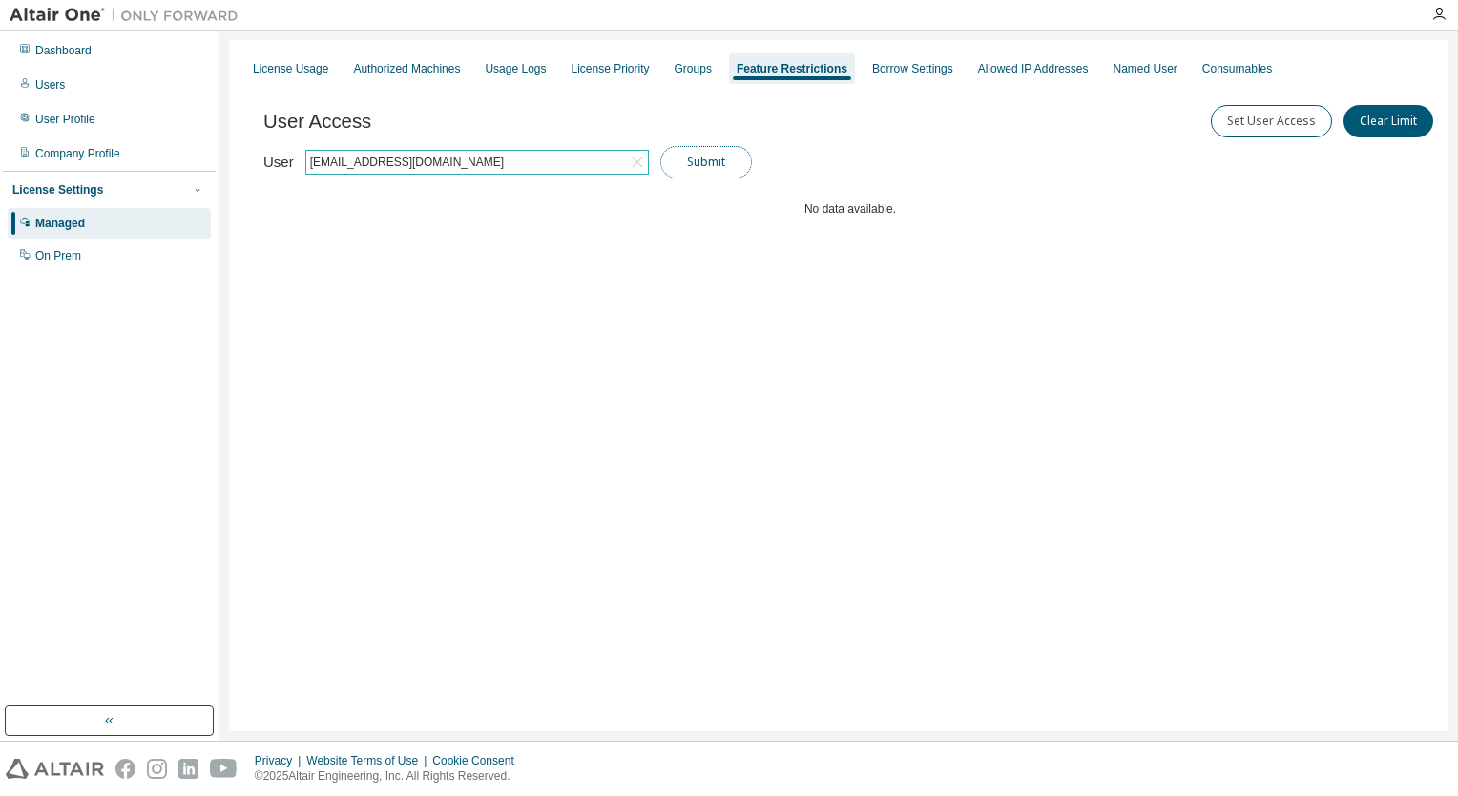
click at [725, 156] on button "Submit" at bounding box center [706, 162] width 92 height 32
click at [504, 167] on div "[EMAIL_ADDRESS][DOMAIN_NAME]" at bounding box center [477, 162] width 342 height 23
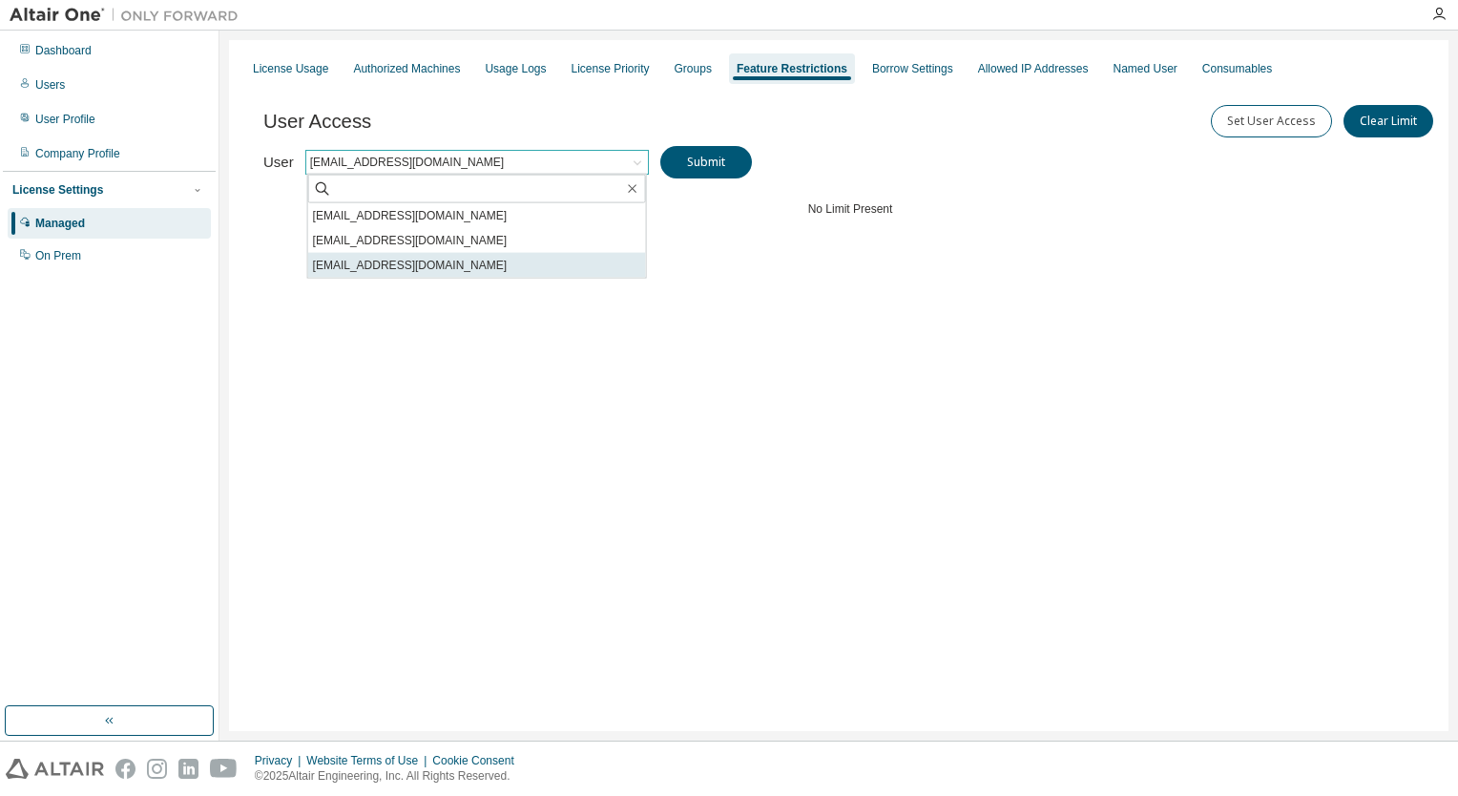
click at [402, 253] on li "[EMAIL_ADDRESS][DOMAIN_NAME]" at bounding box center [477, 265] width 338 height 25
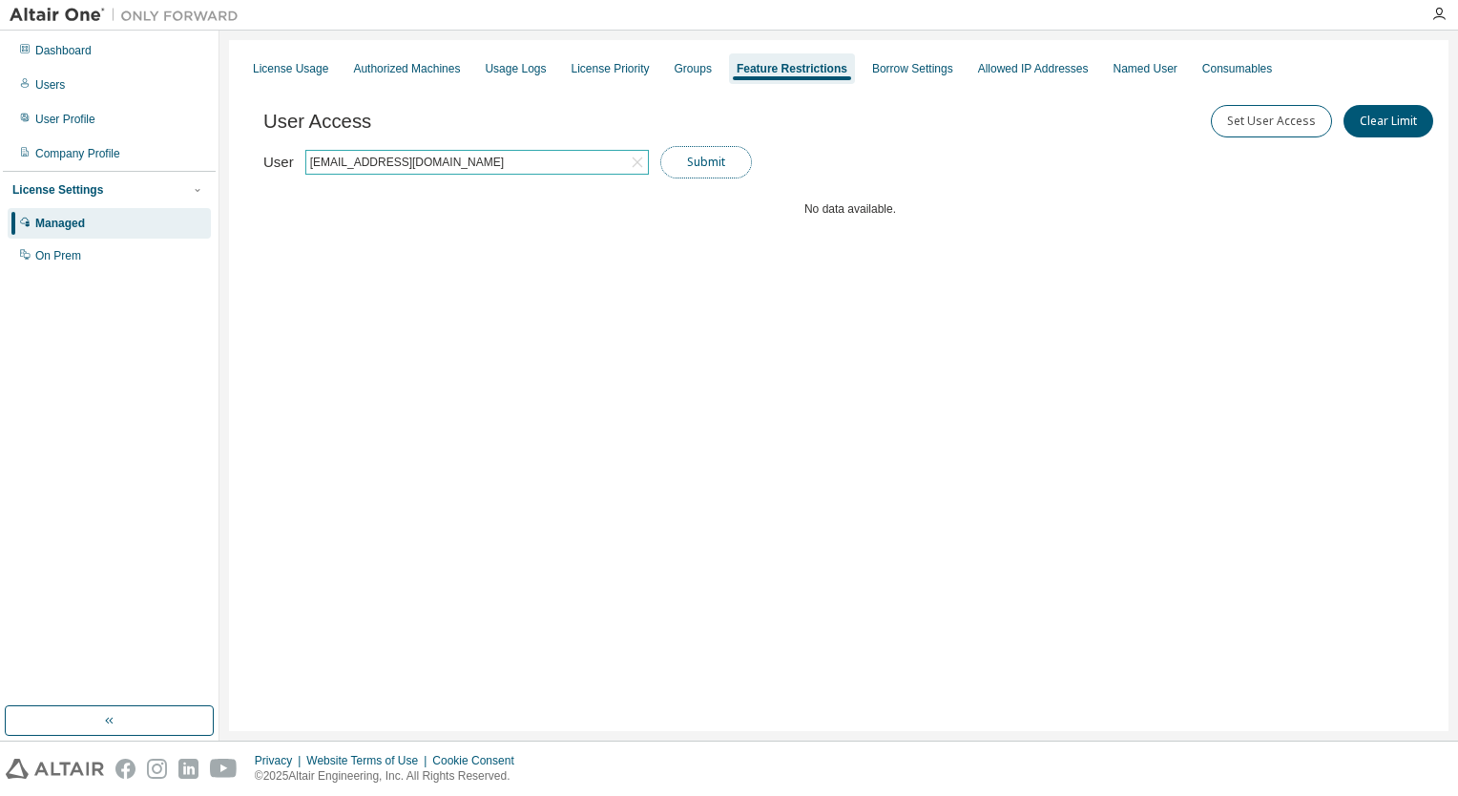
click at [684, 165] on button "Submit" at bounding box center [706, 162] width 92 height 32
click at [950, 70] on div "Borrow Settings" at bounding box center [912, 68] width 81 height 15
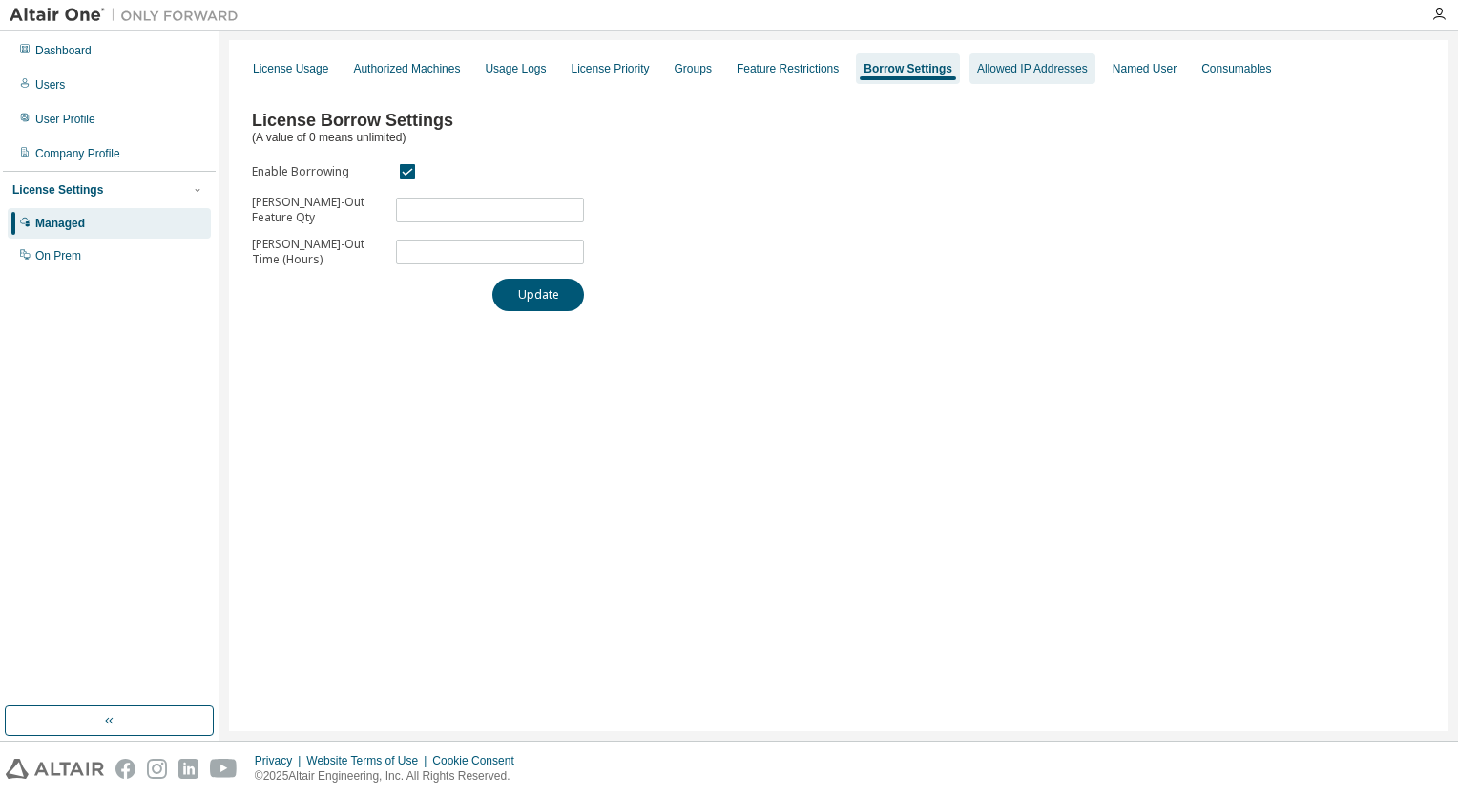
click at [1052, 67] on div "Allowed IP Addresses" at bounding box center [1032, 68] width 111 height 15
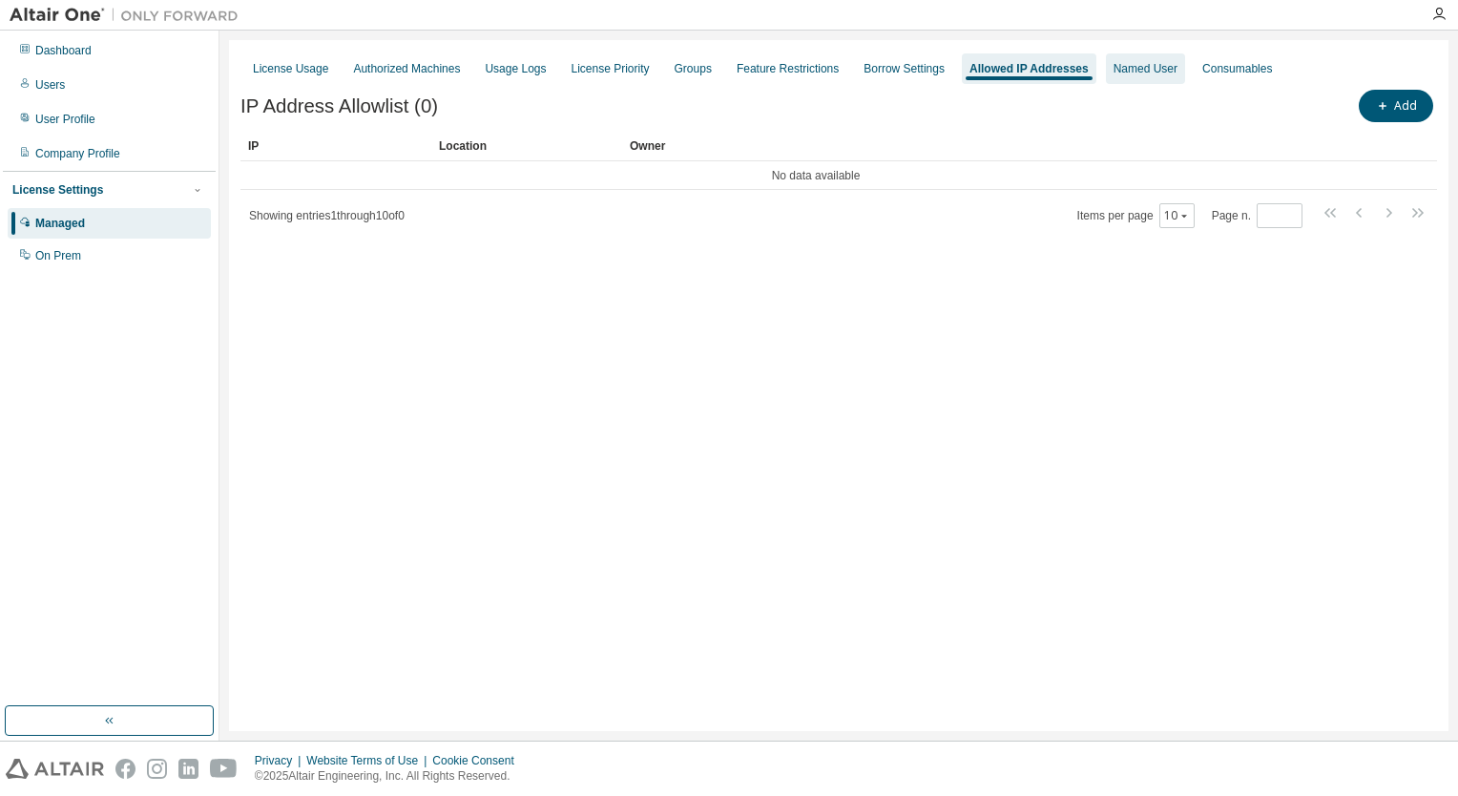
click at [1160, 69] on div "Named User" at bounding box center [1146, 68] width 64 height 15
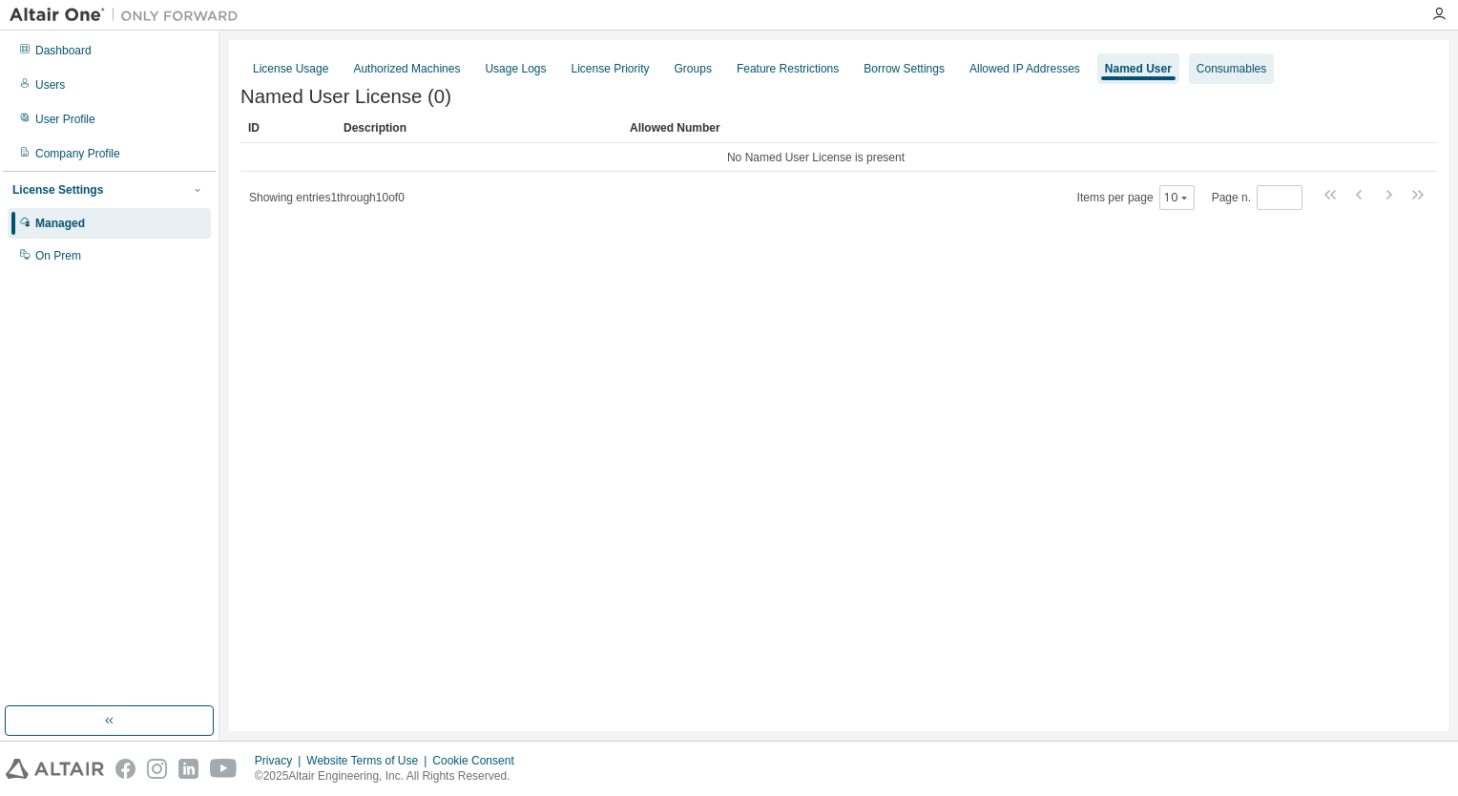
click at [1266, 61] on div "Consumables" at bounding box center [1232, 68] width 70 height 15
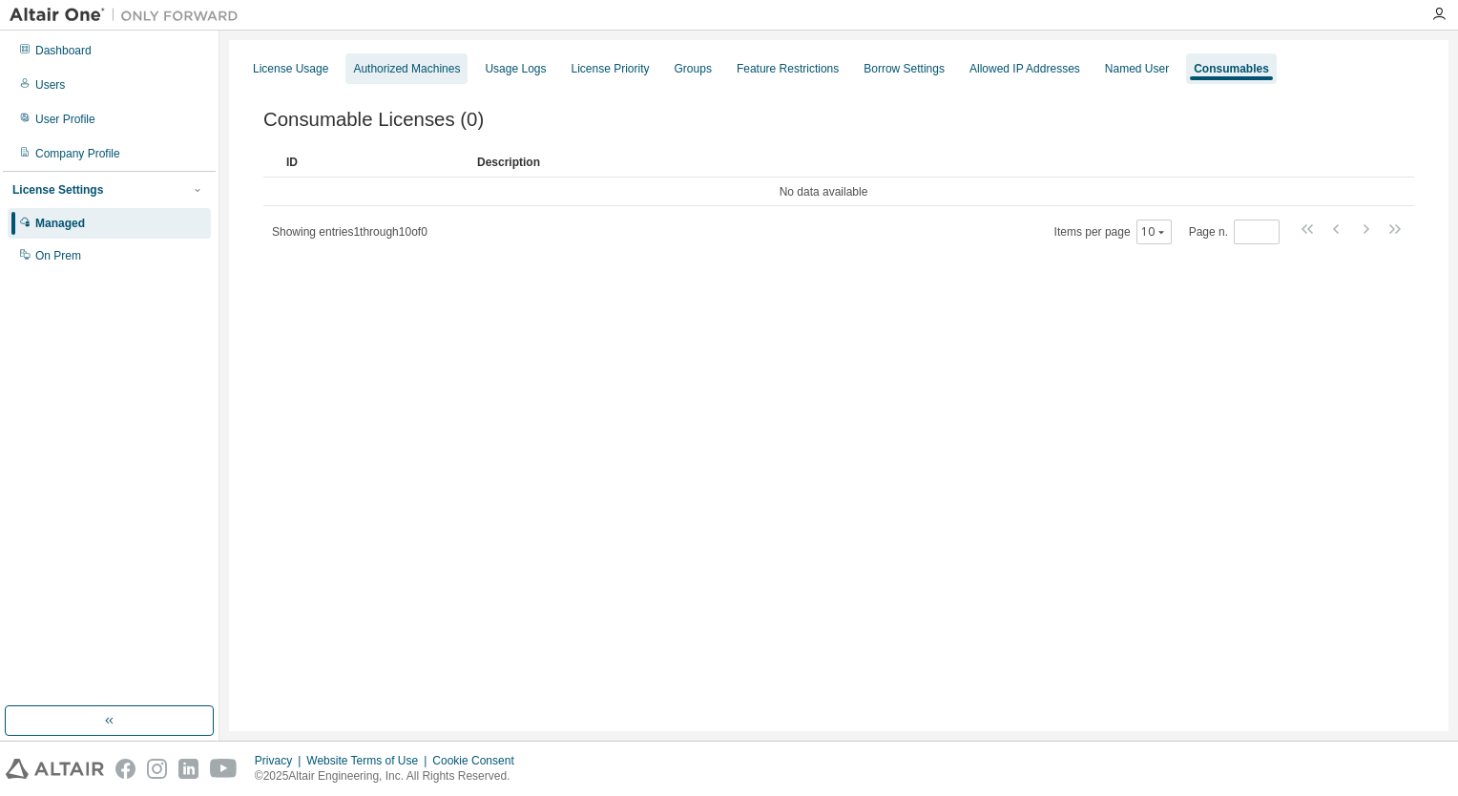
click at [392, 68] on div "Authorized Machines" at bounding box center [406, 68] width 107 height 15
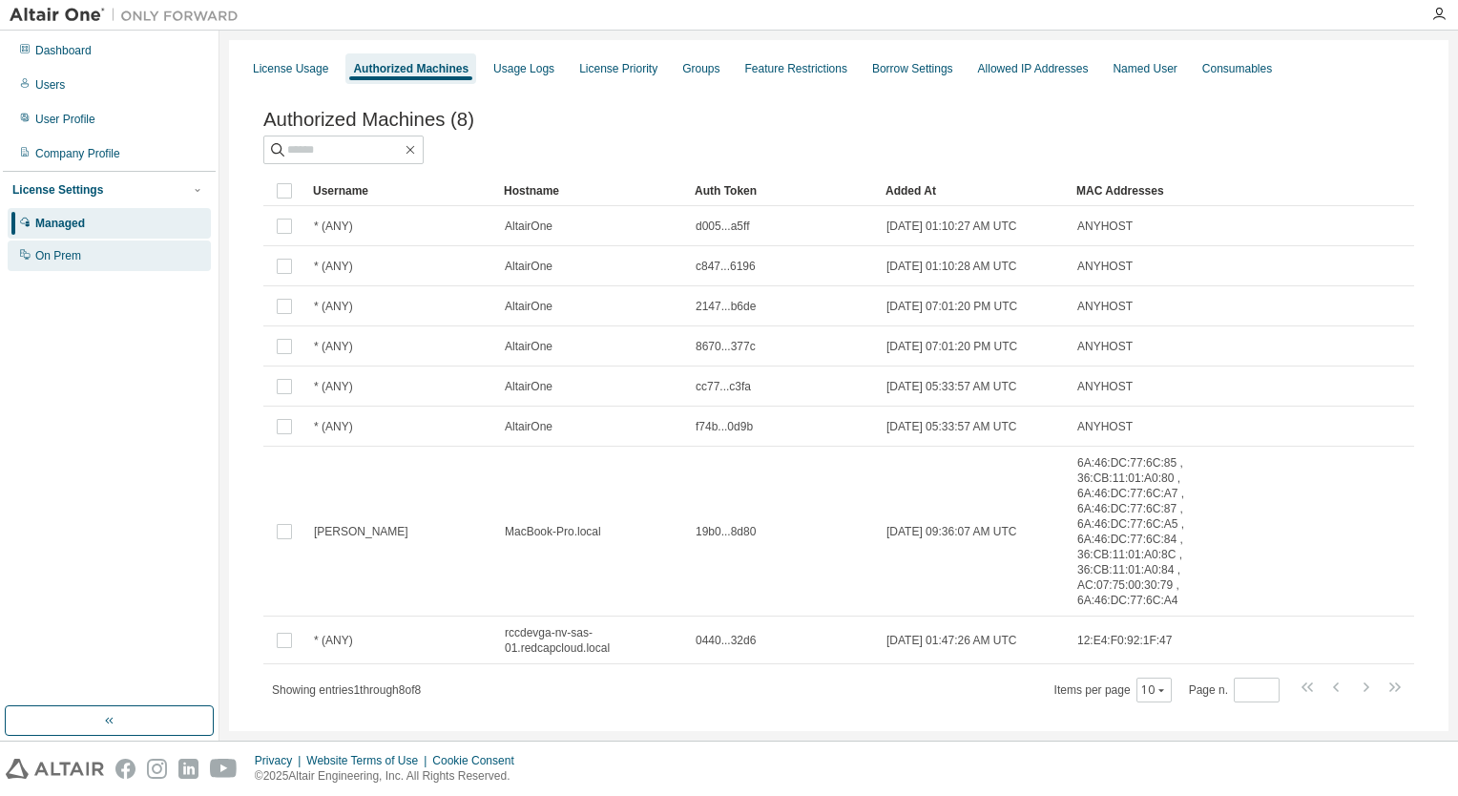
click at [51, 248] on div "On Prem" at bounding box center [58, 255] width 46 height 15
